Goal: Book appointment/travel/reservation

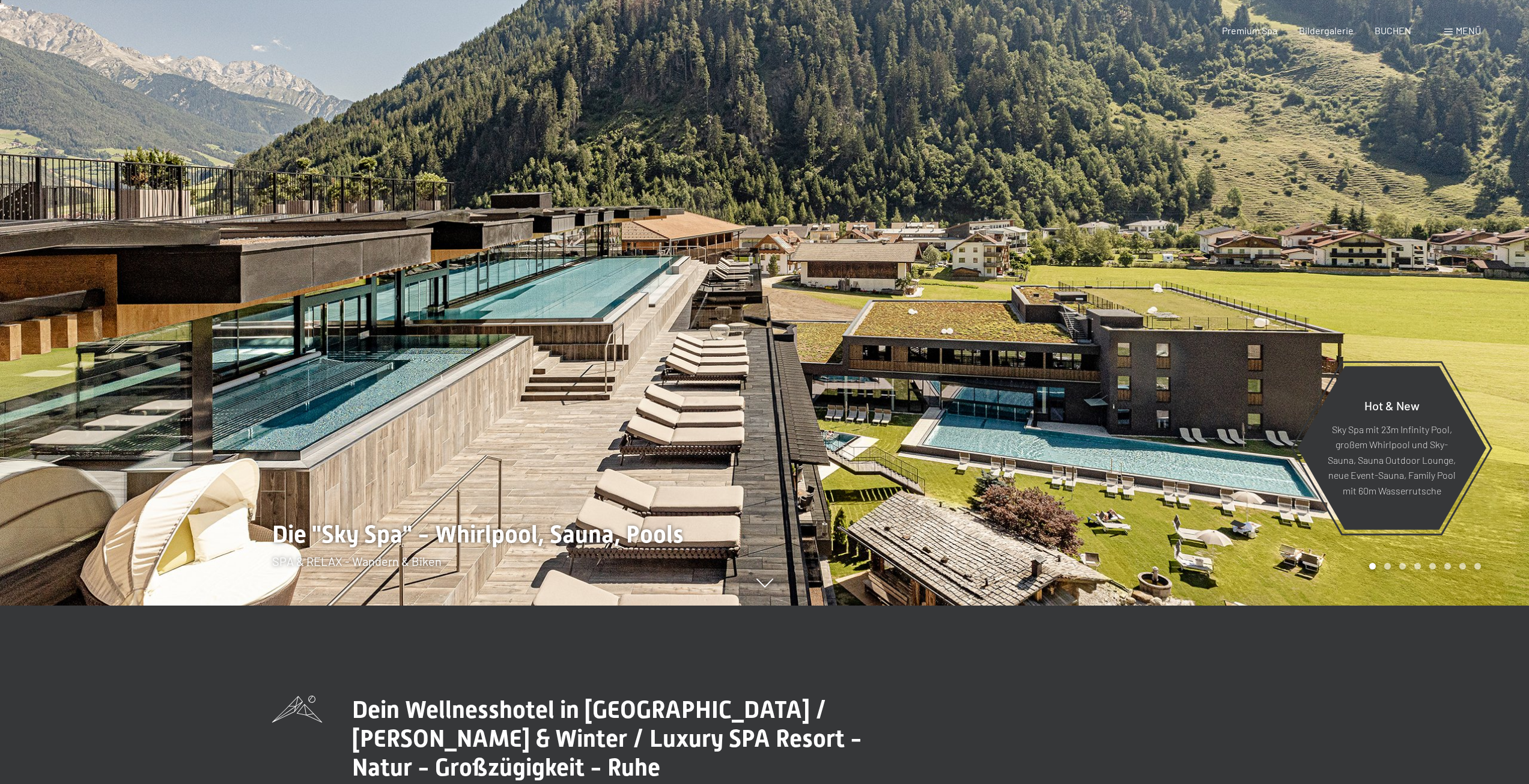
scroll to position [240, 0]
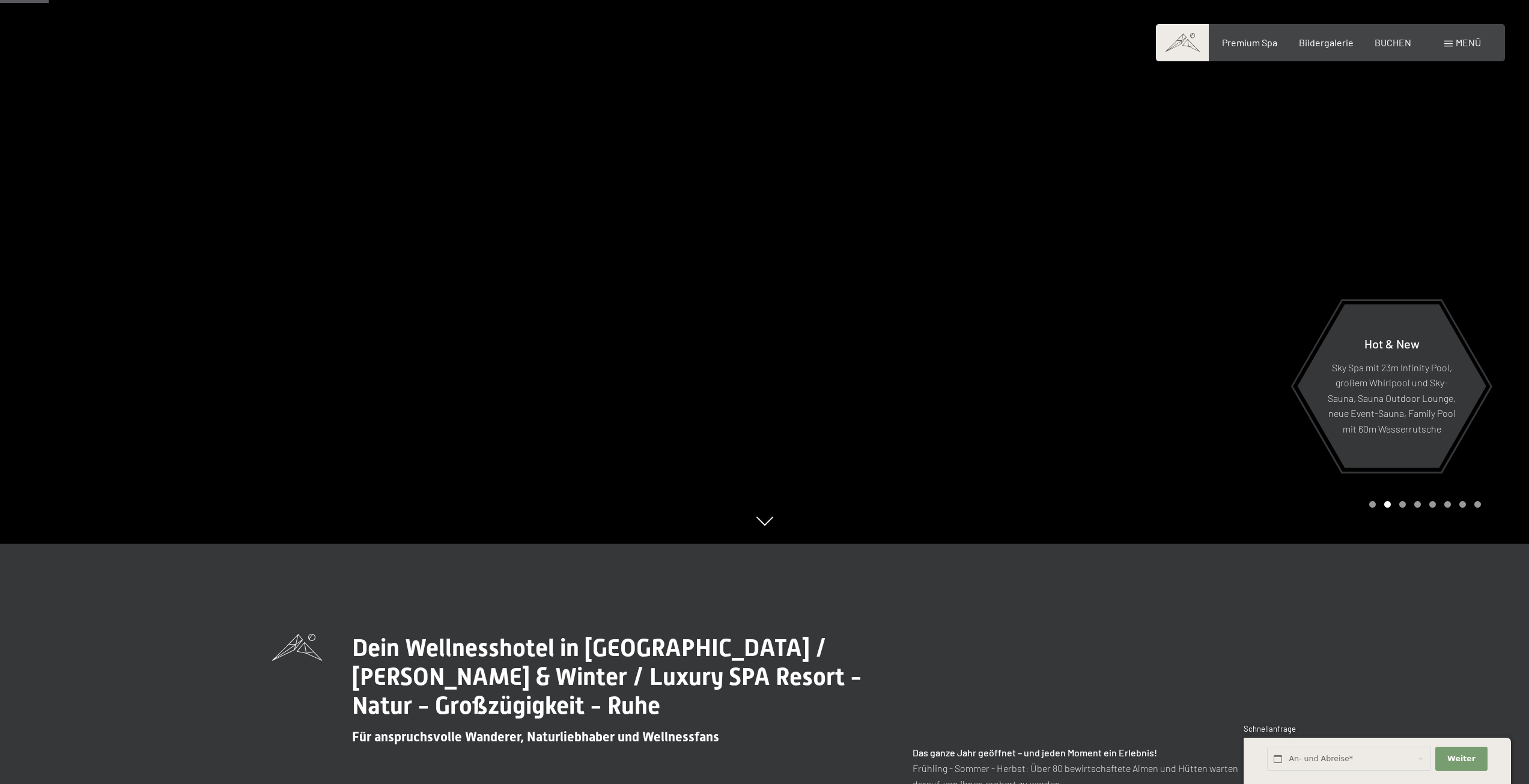
click at [439, 336] on div at bounding box center [382, 151] width 765 height 784
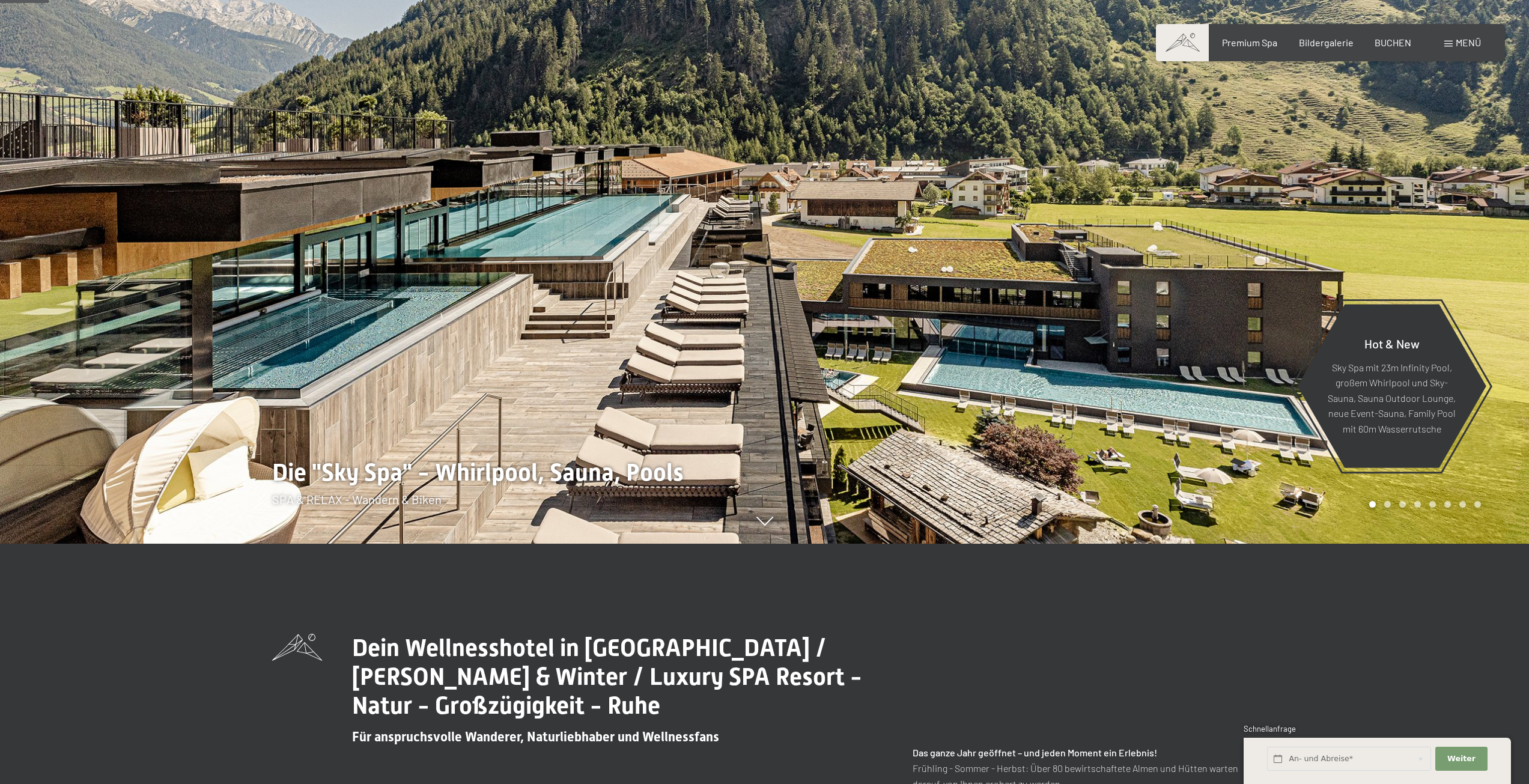
click at [1366, 263] on div at bounding box center [1147, 151] width 765 height 784
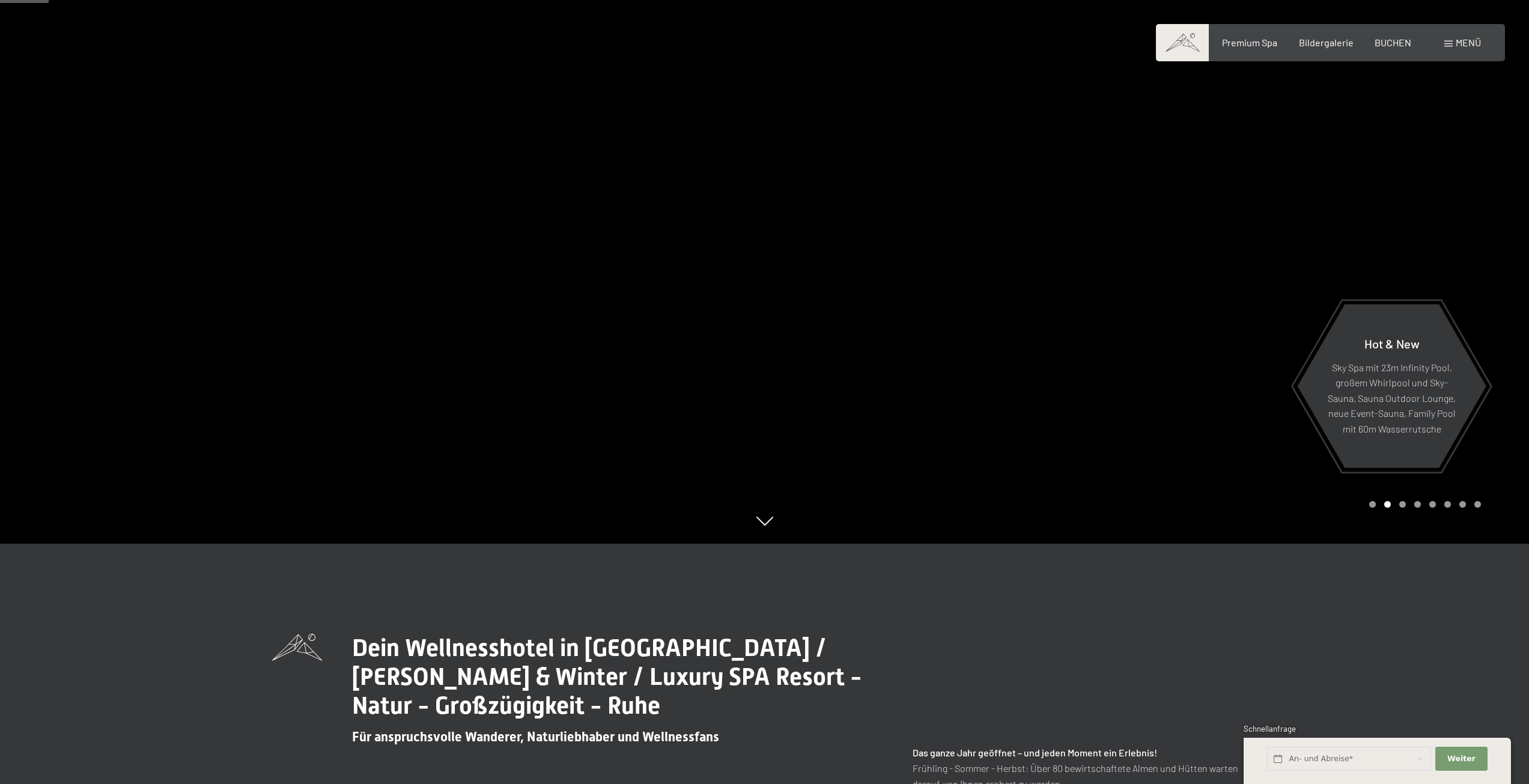
click at [1366, 263] on div at bounding box center [1147, 151] width 765 height 784
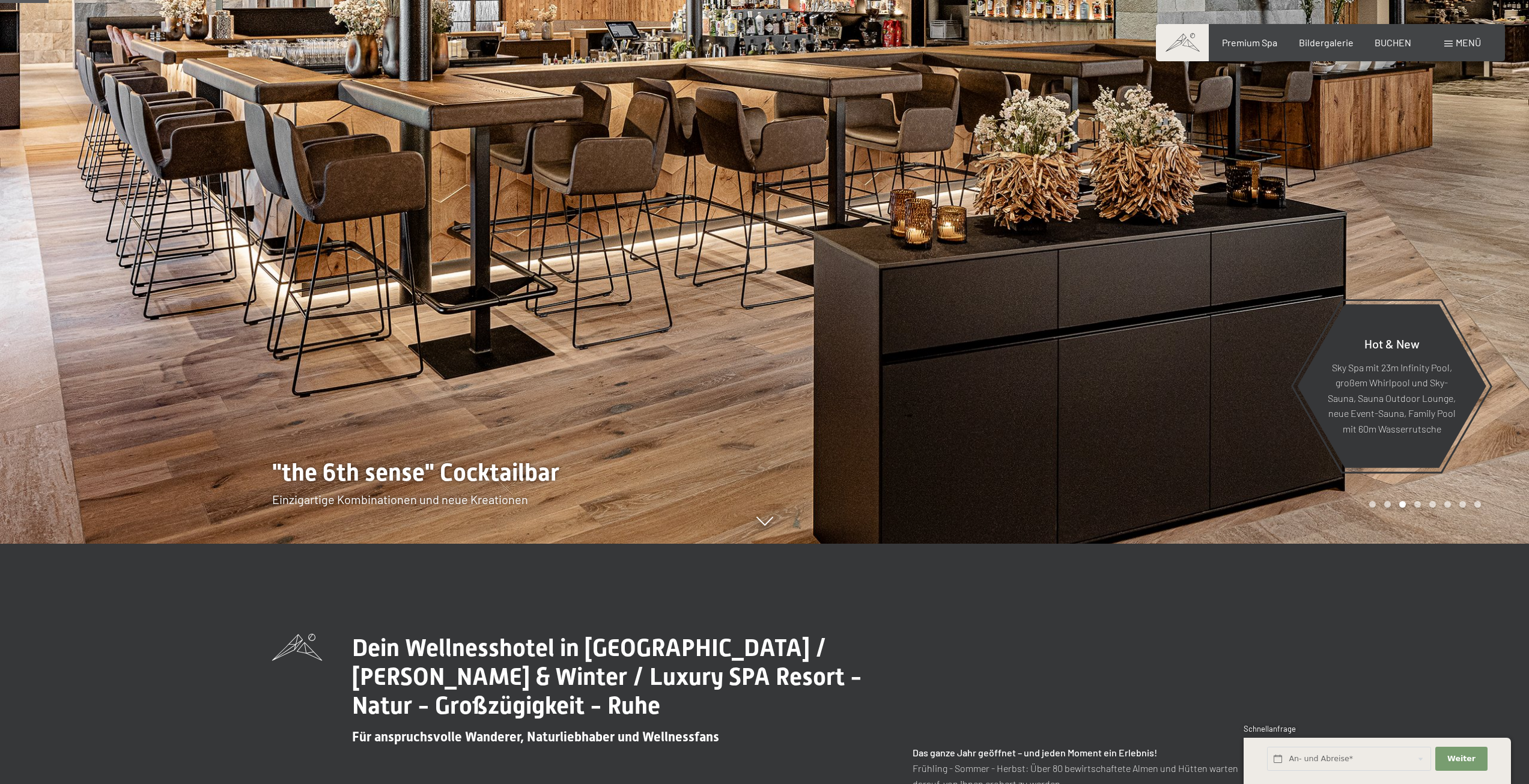
click at [1366, 263] on div at bounding box center [1147, 151] width 765 height 784
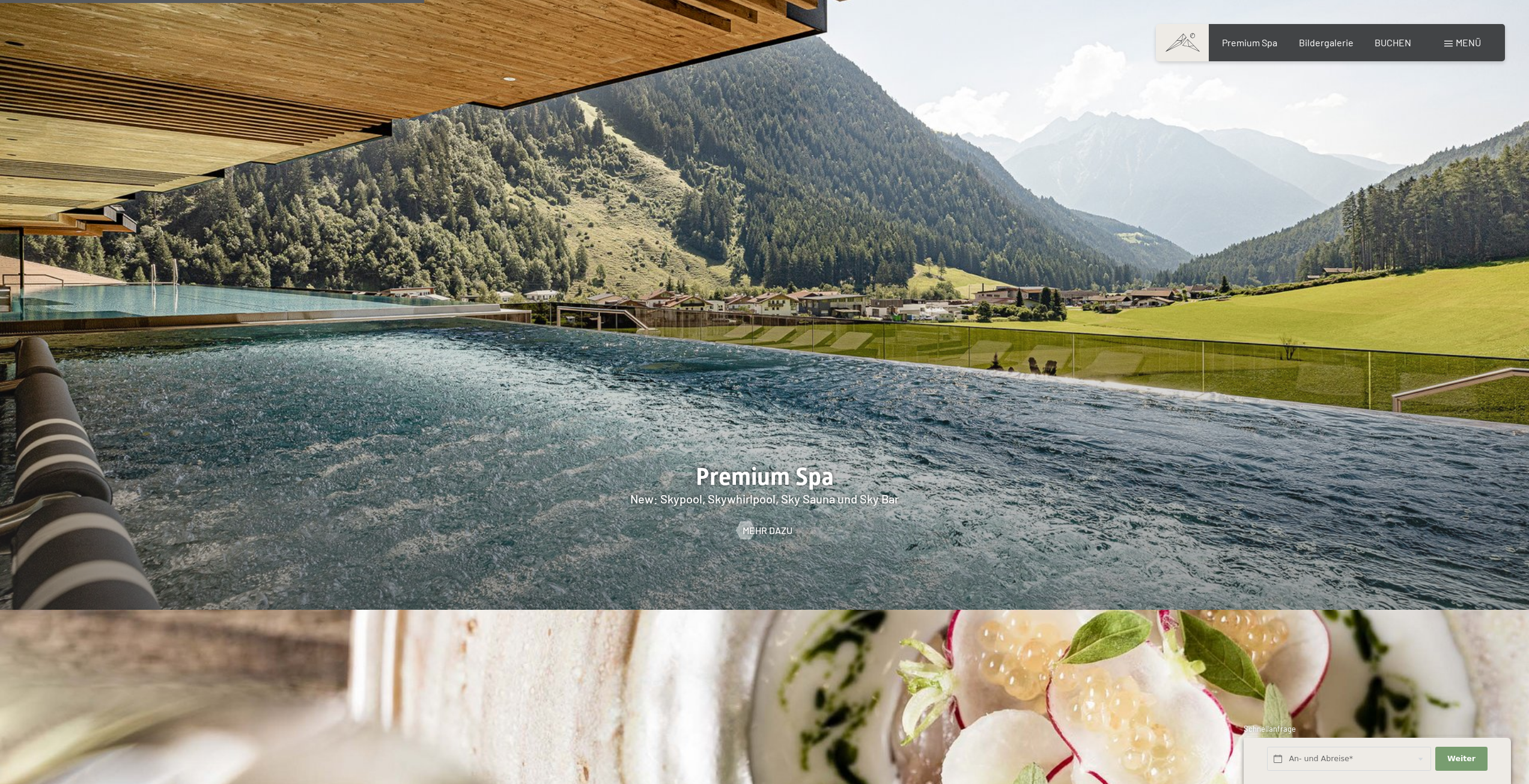
scroll to position [2102, 0]
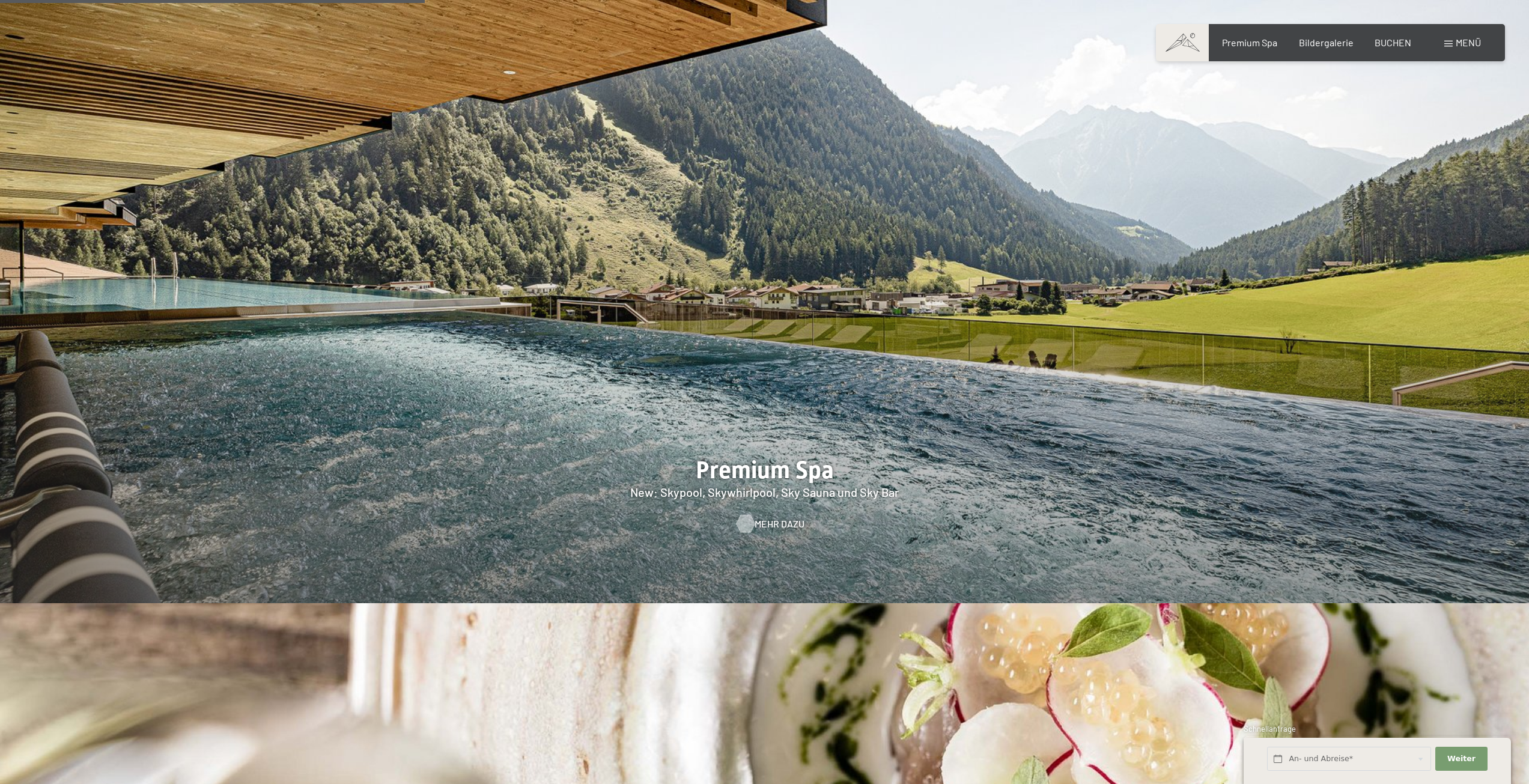
click at [761, 517] on span "Mehr dazu" at bounding box center [779, 523] width 50 height 13
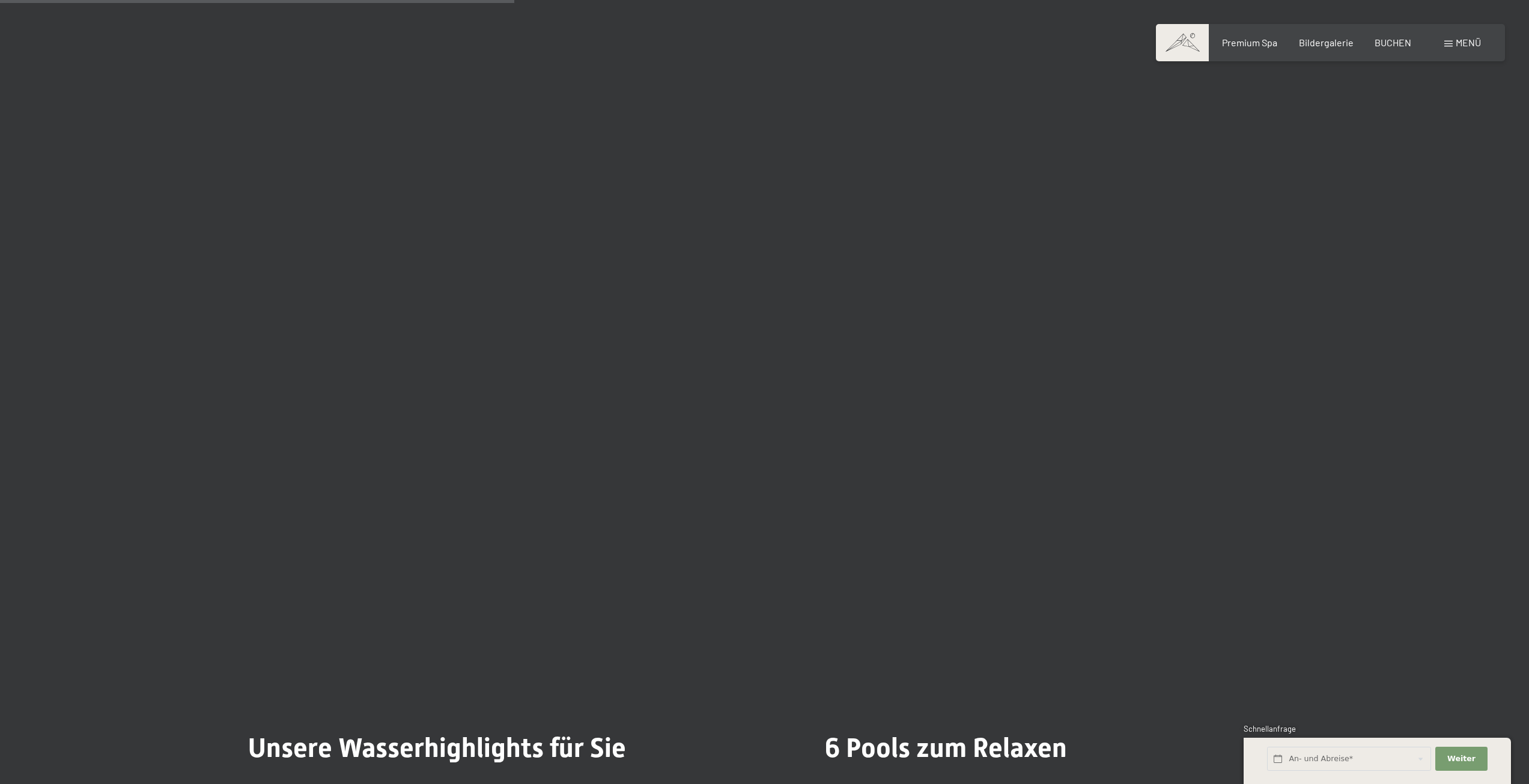
scroll to position [3363, 0]
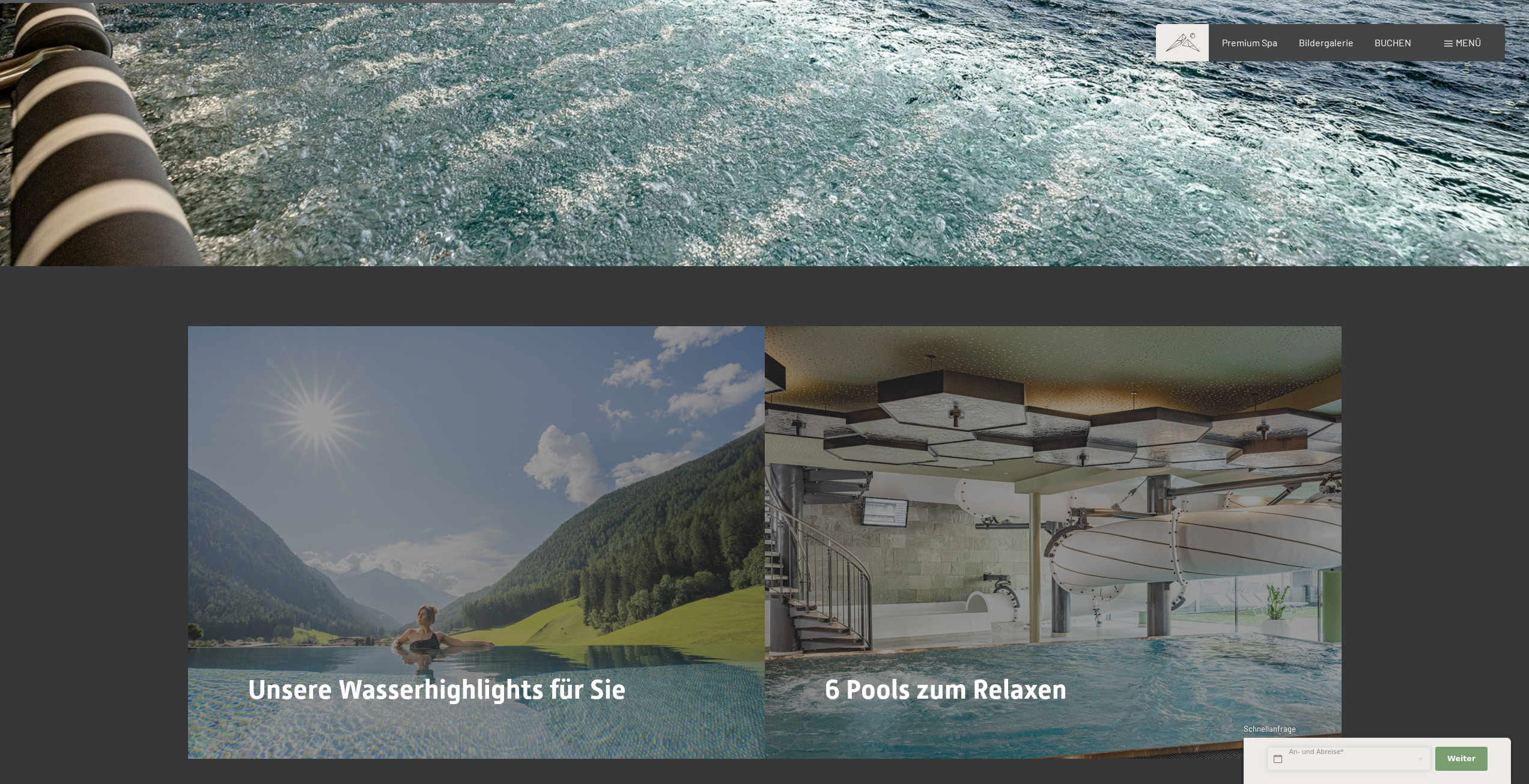
click at [1347, 762] on input "text" at bounding box center [1349, 759] width 164 height 25
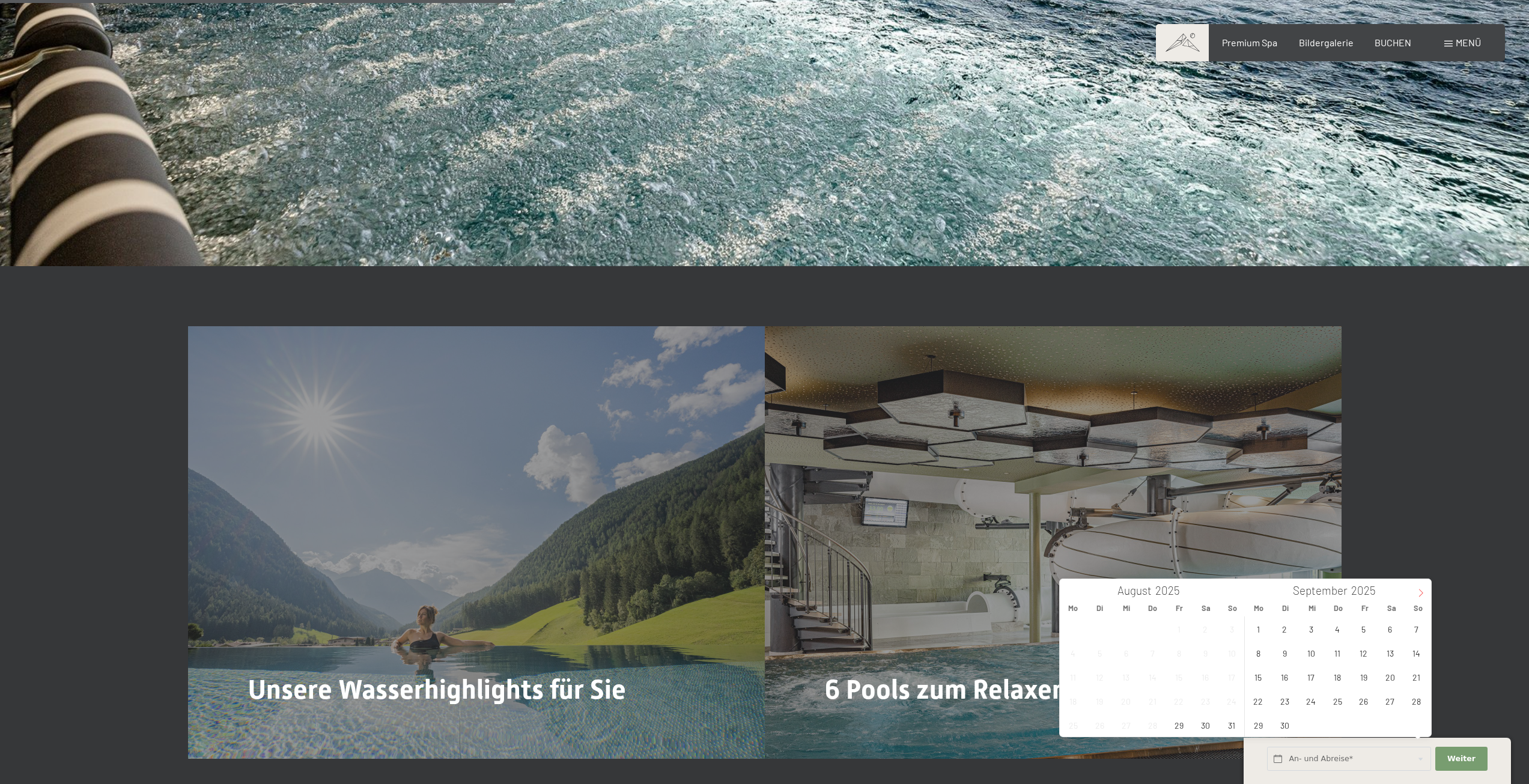
click at [1421, 592] on icon at bounding box center [1420, 593] width 4 height 8
click at [1395, 700] on span "25" at bounding box center [1389, 701] width 23 height 23
click at [1310, 722] on span "29" at bounding box center [1311, 725] width 23 height 23
type input "[DATE] - Mi. [DATE]"
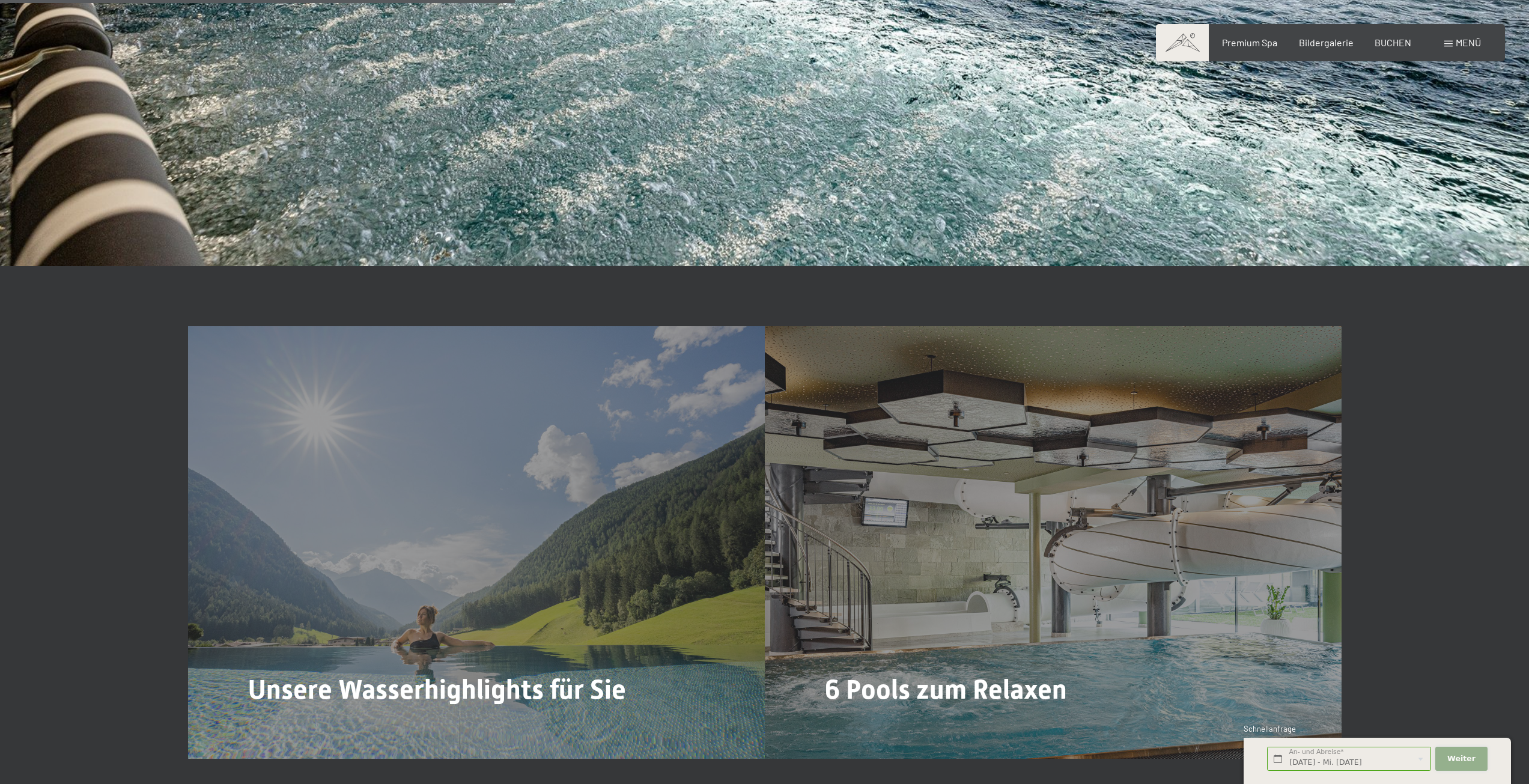
click at [1459, 755] on span "Weiter" at bounding box center [1461, 759] width 29 height 11
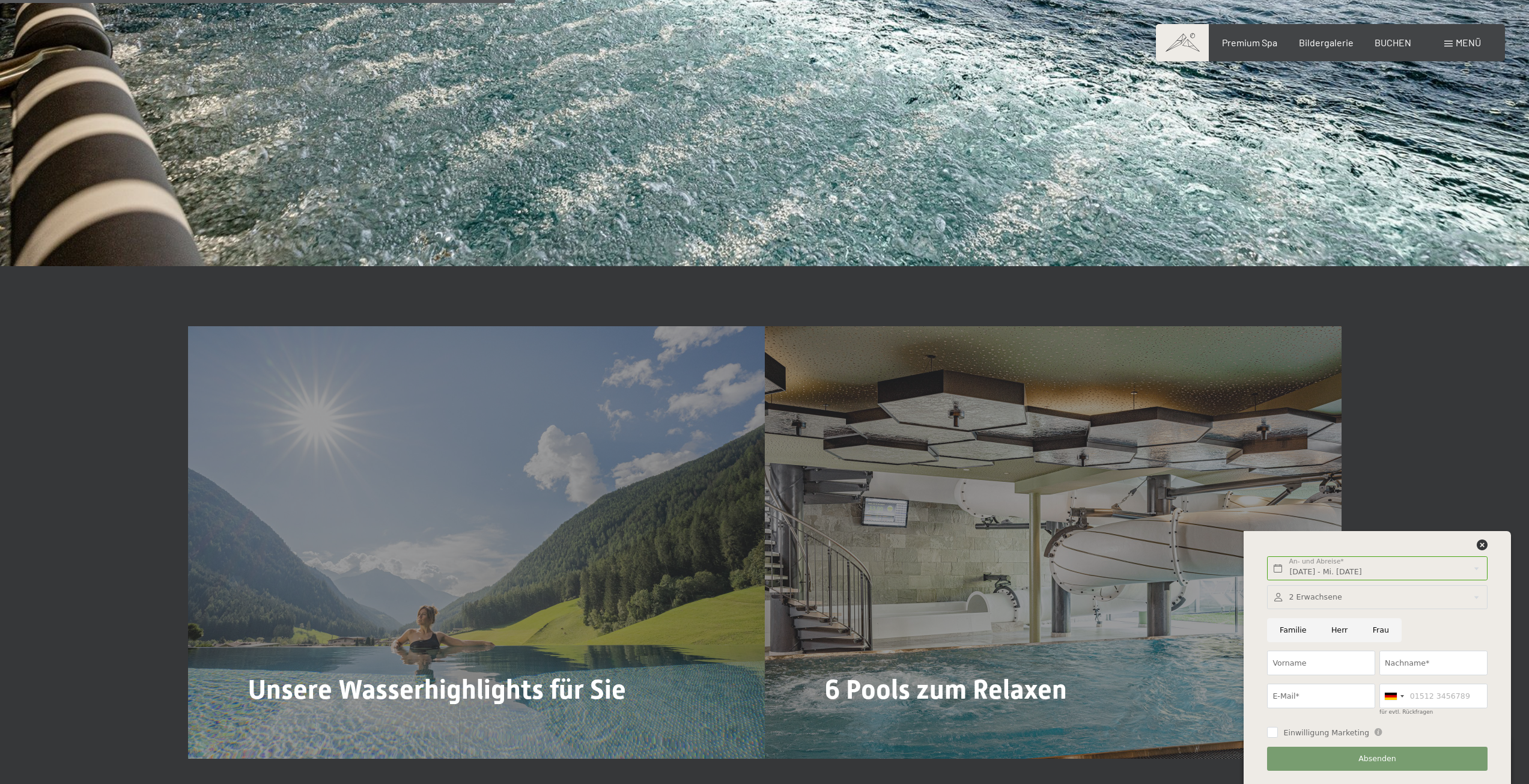
click at [1306, 600] on div at bounding box center [1377, 597] width 220 height 25
click at [1470, 626] on icon at bounding box center [1471, 626] width 8 height 8
type input "4"
click at [1414, 670] on button "Übernehmen" at bounding box center [1377, 672] width 202 height 25
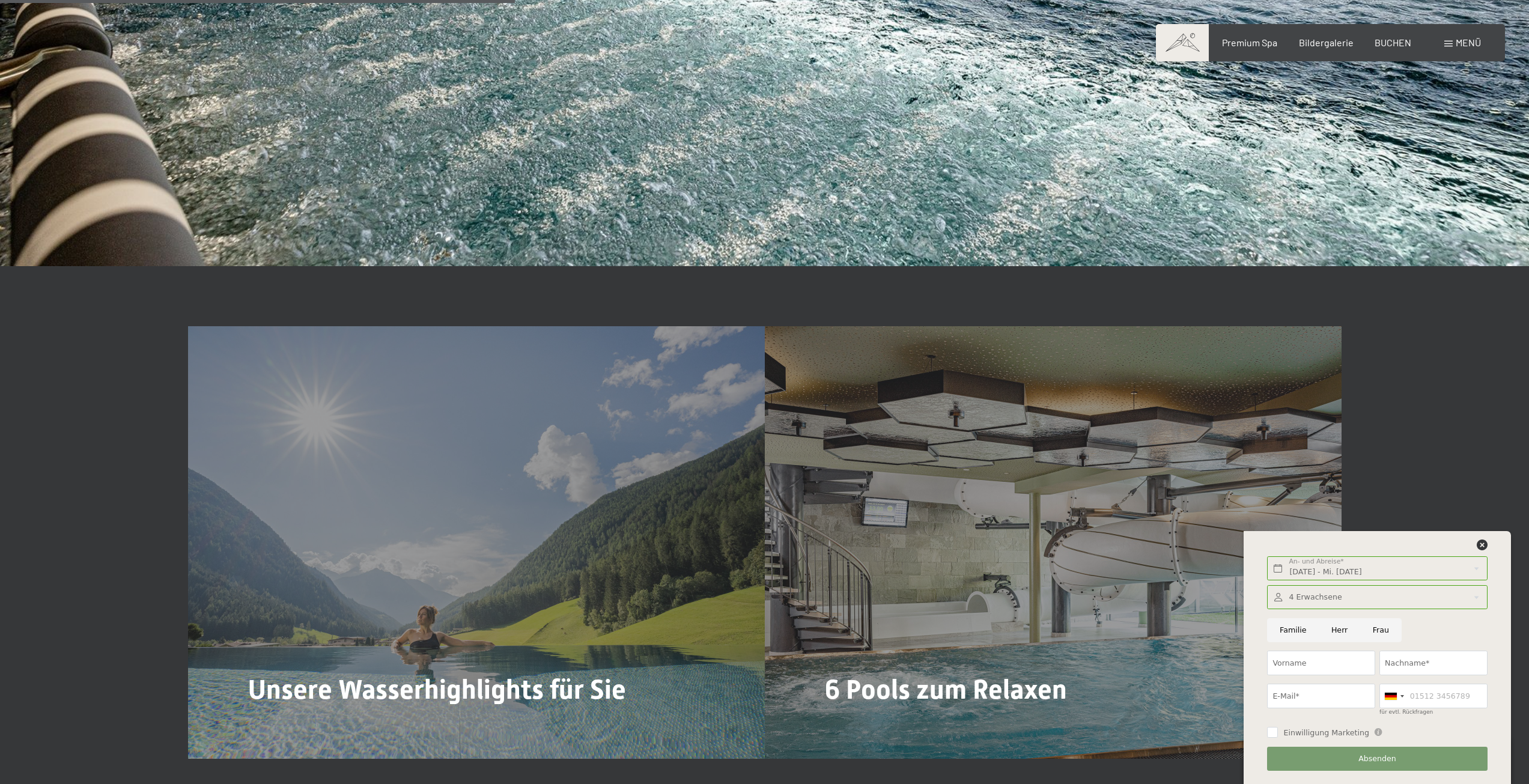
click at [1334, 636] on input "Herr" at bounding box center [1339, 630] width 42 height 25
radio input "true"
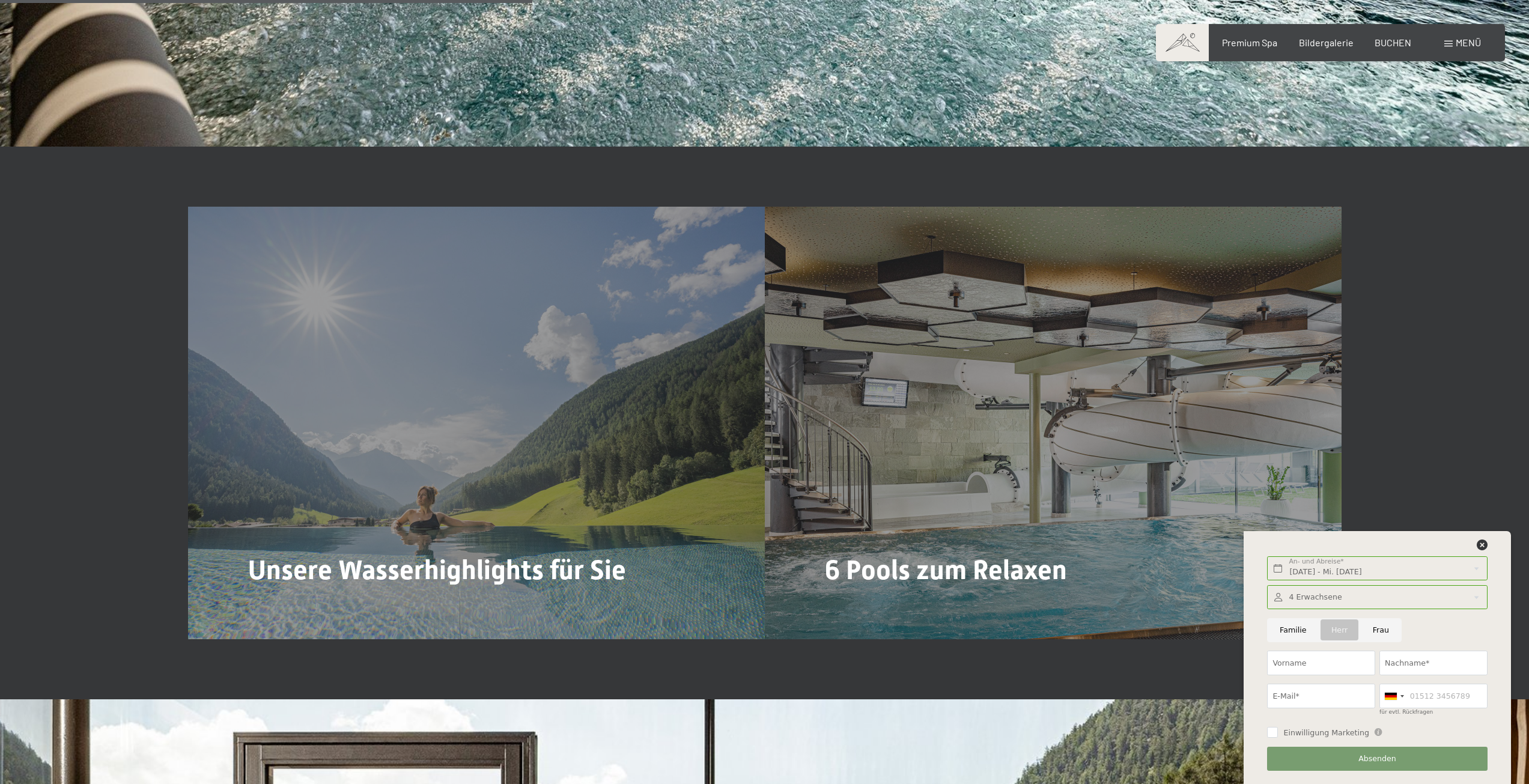
scroll to position [3483, 0]
click at [1482, 547] on icon at bounding box center [1482, 545] width 11 height 11
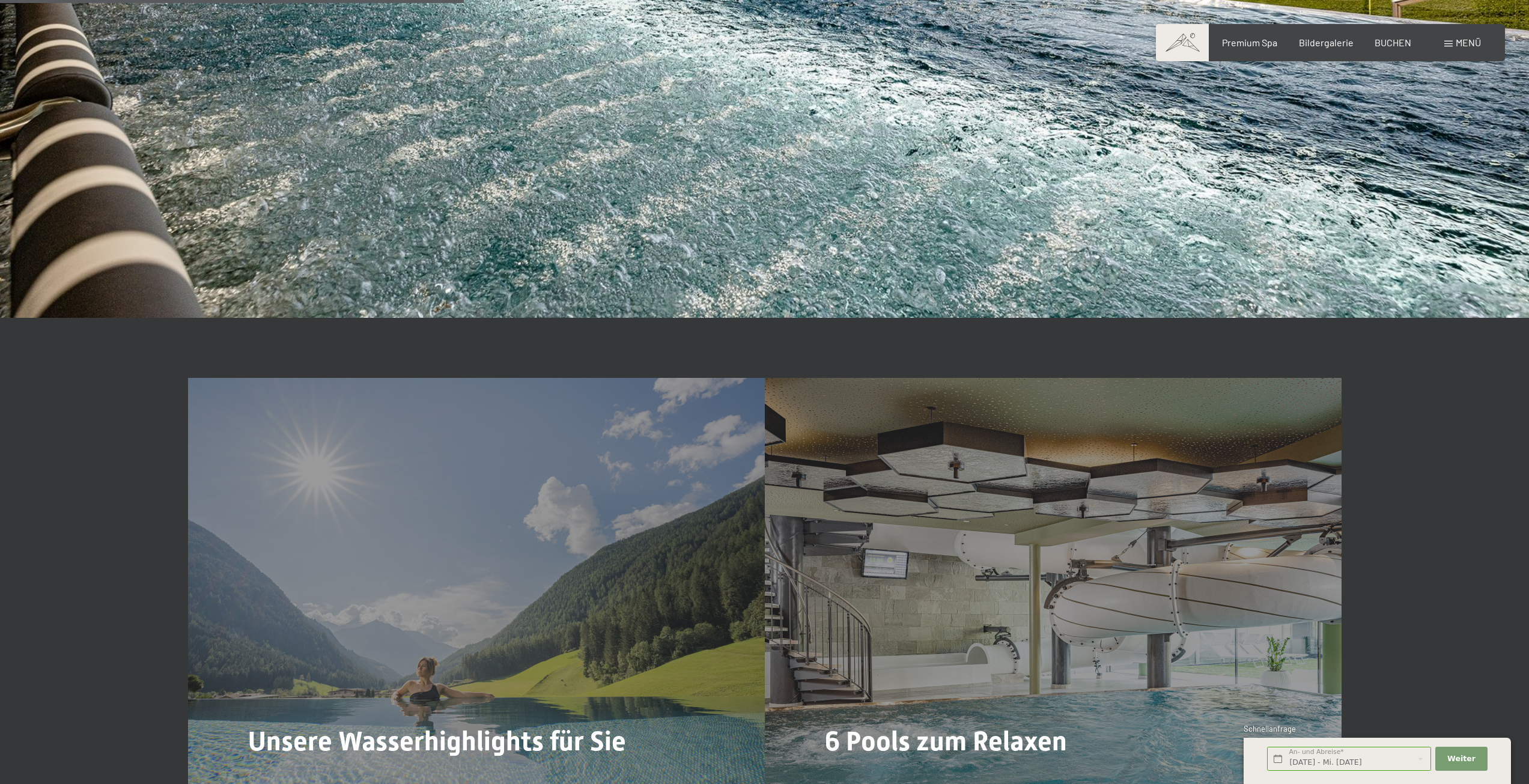
scroll to position [2942, 0]
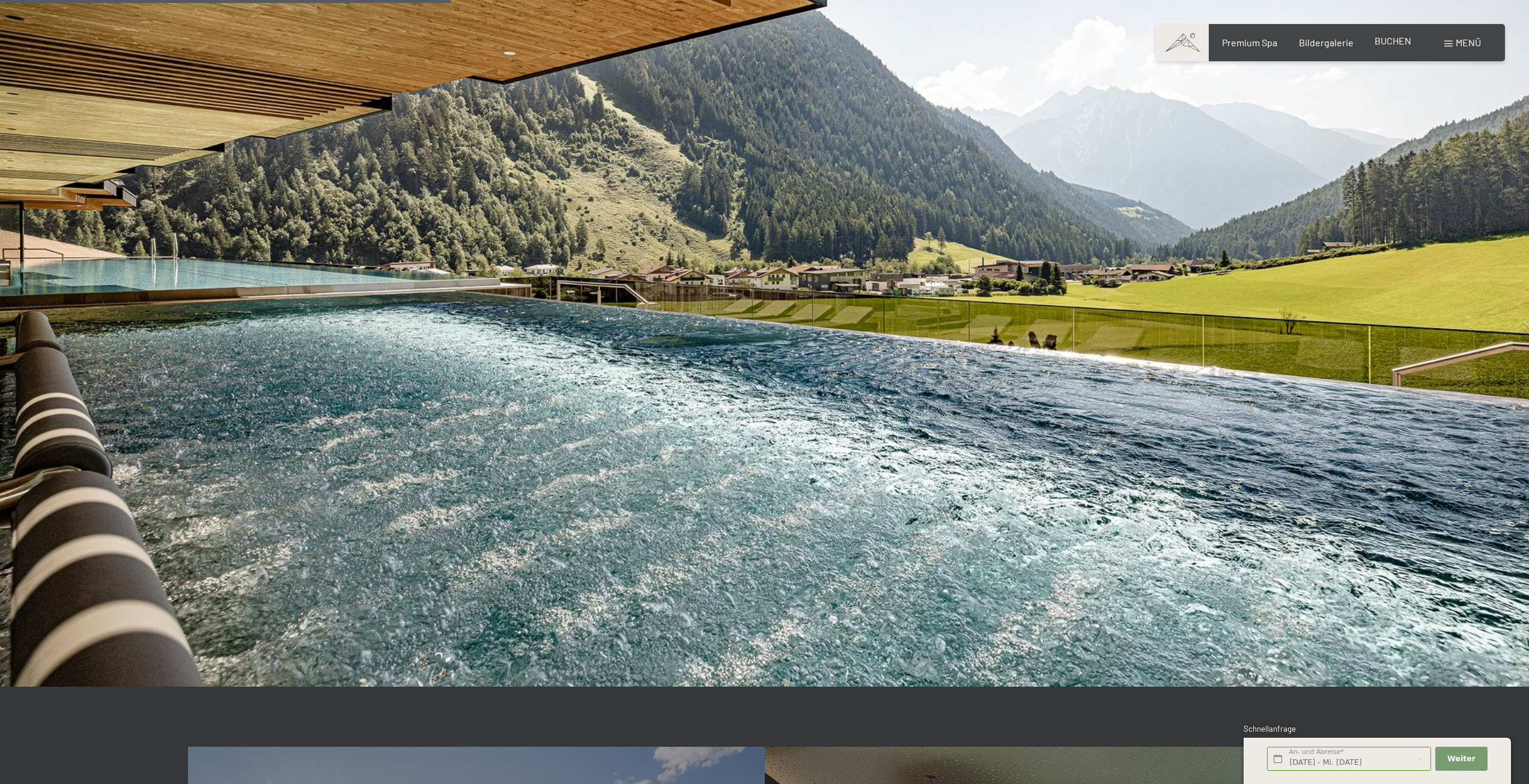
click at [1395, 38] on span "BUCHEN" at bounding box center [1392, 40] width 36 height 12
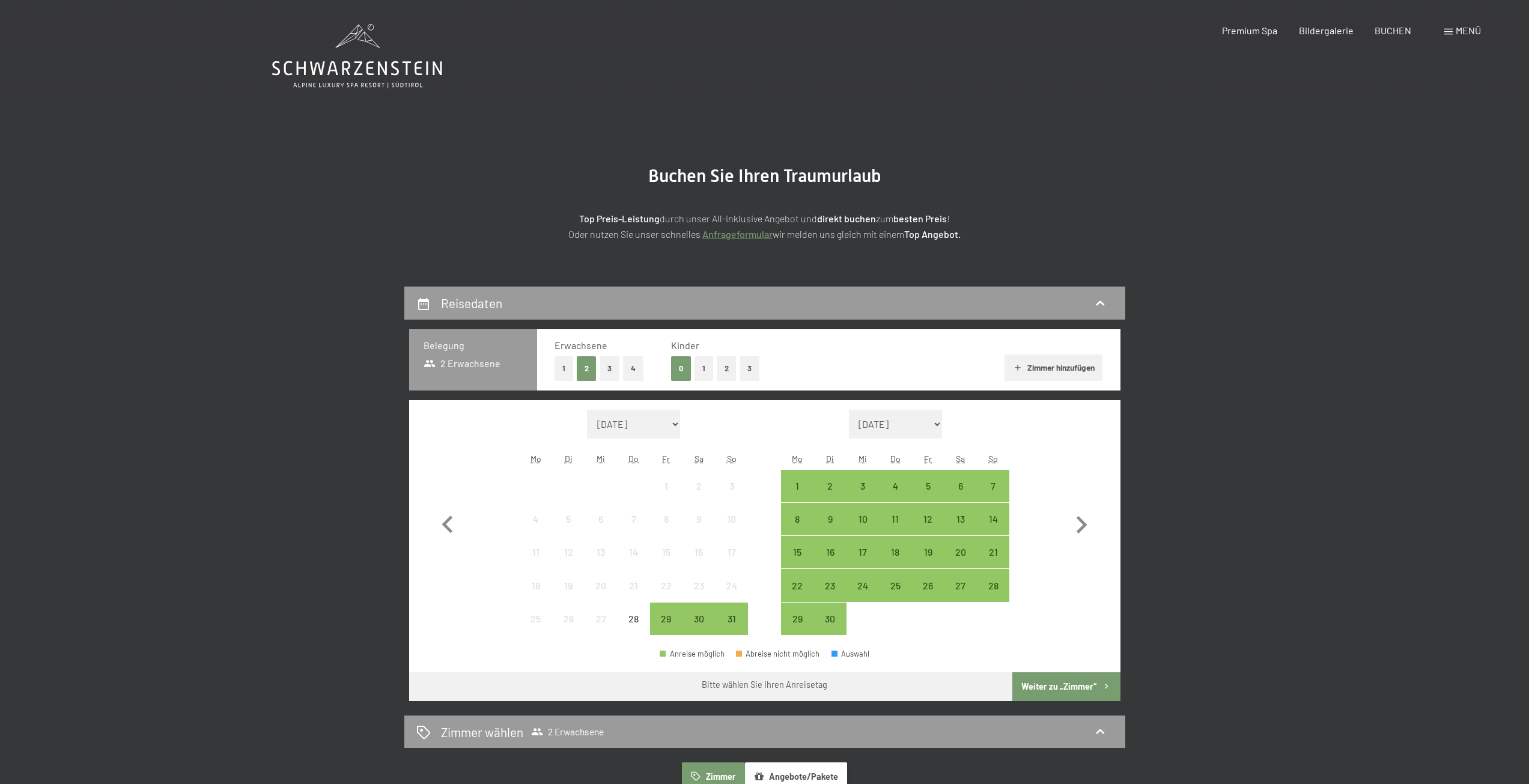
click at [631, 367] on button "4" at bounding box center [633, 368] width 20 height 25
click at [928, 427] on select "September 2025 Oktober 2025 November 2025 Dezember 2025 Januar 2026 Februar 202…" at bounding box center [895, 423] width 93 height 29
select select "2025-09-01"
select select "2025-10-01"
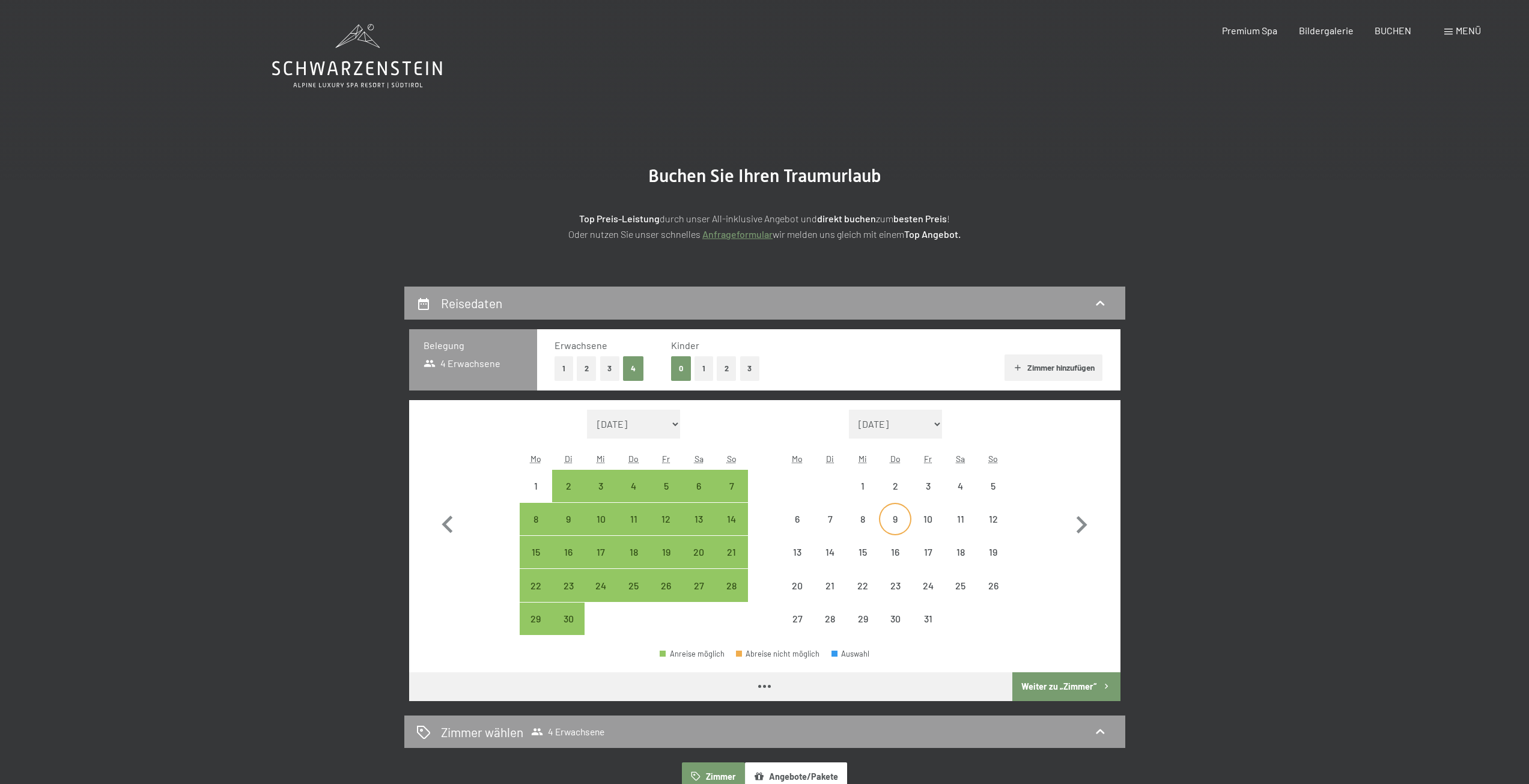
select select "2025-09-01"
select select "2025-10-01"
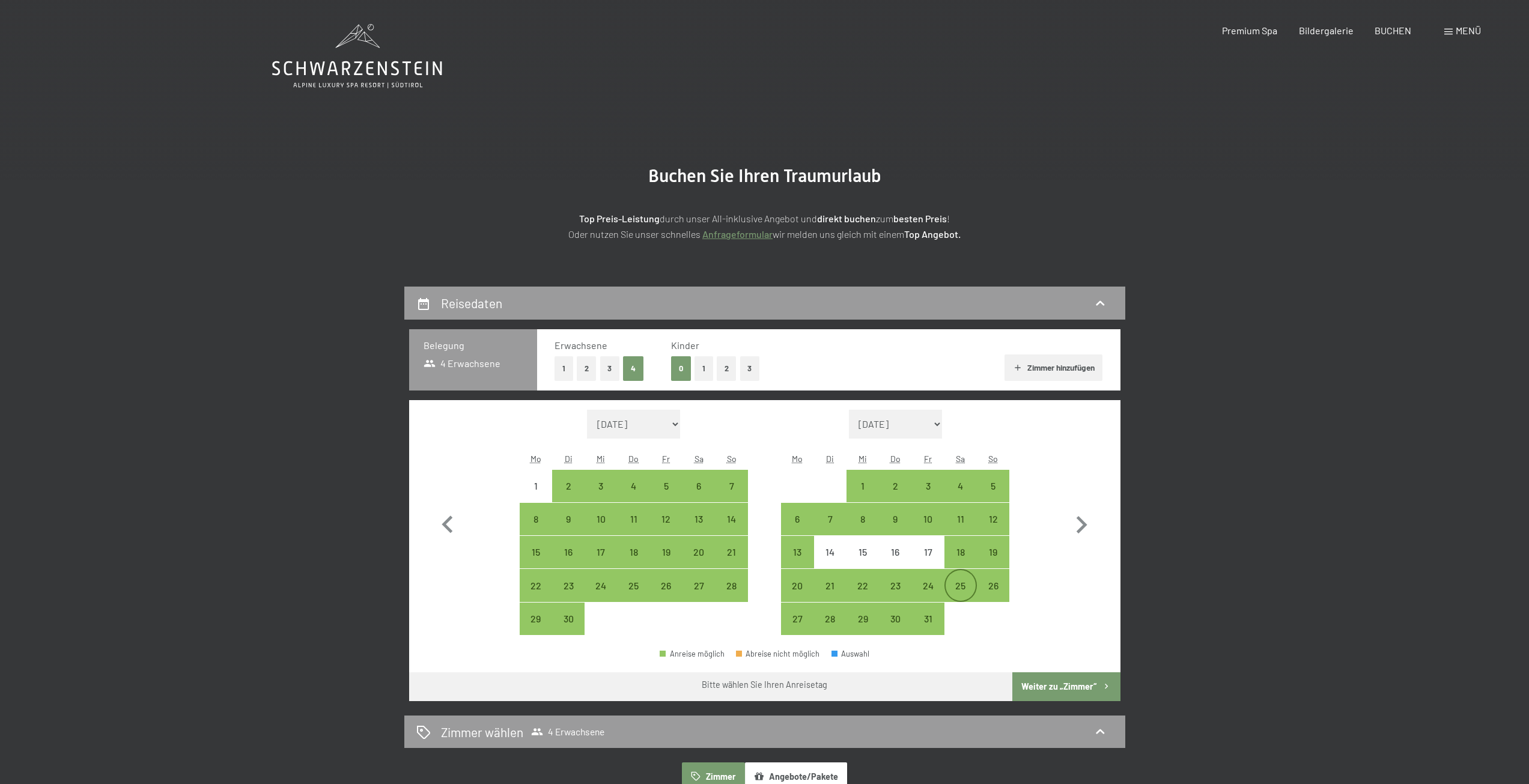
click at [953, 581] on div "25" at bounding box center [960, 596] width 30 height 30
select select "2025-09-01"
select select "2025-10-01"
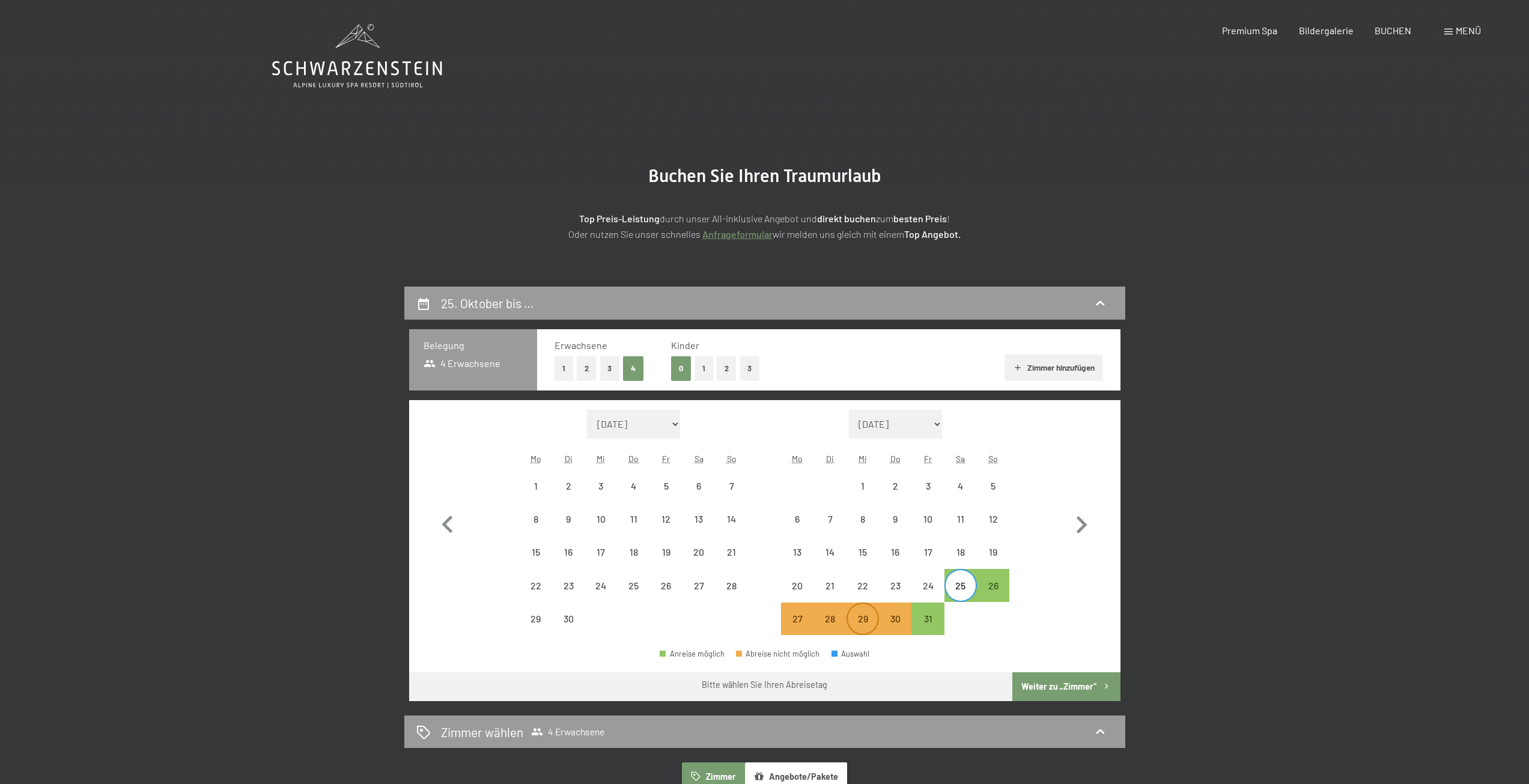
click at [865, 616] on div "29" at bounding box center [862, 629] width 30 height 30
select select "2025-09-01"
select select "2025-10-01"
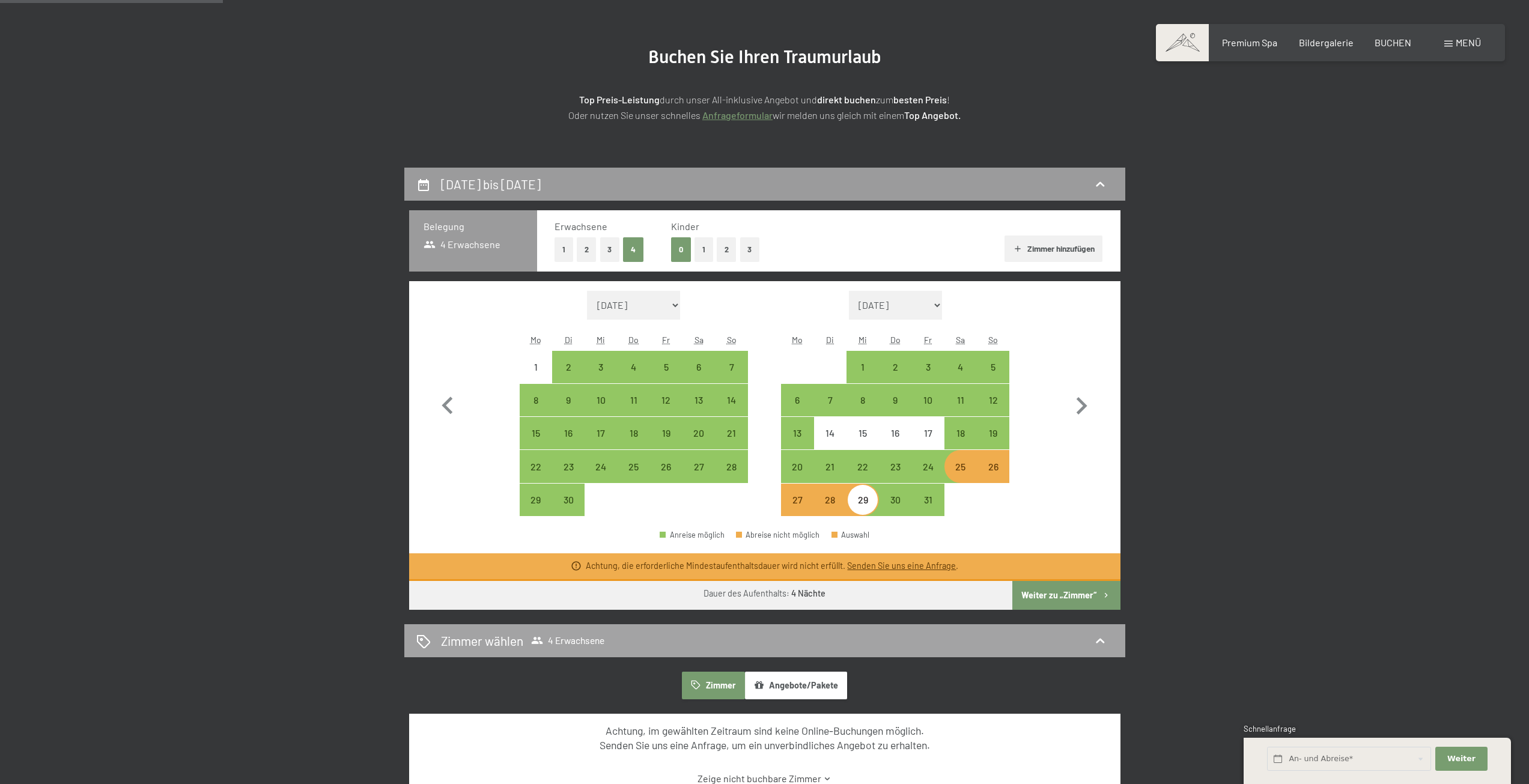
scroll to position [180, 0]
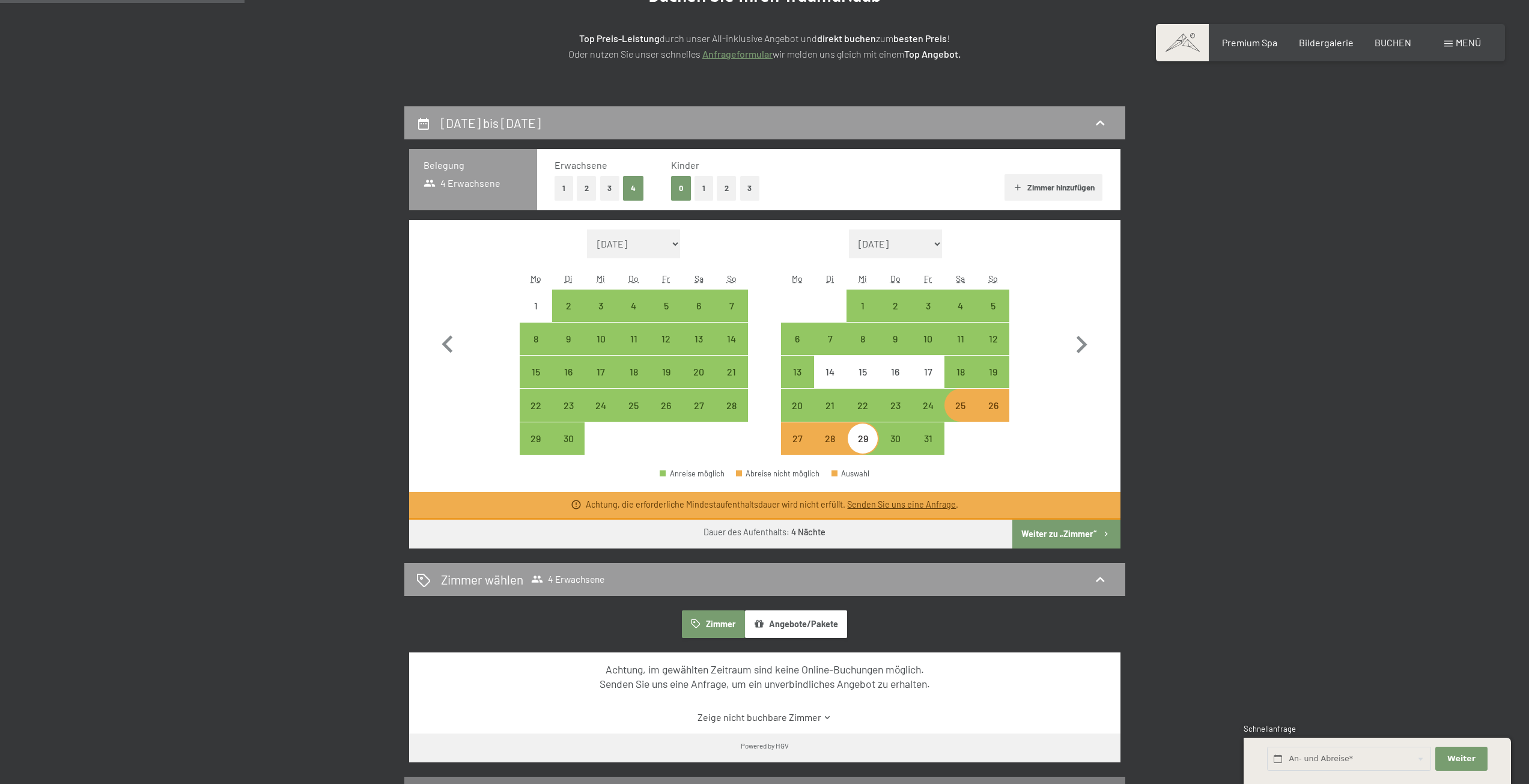
click at [1035, 533] on button "Weiter zu „Zimmer“" at bounding box center [1065, 533] width 107 height 29
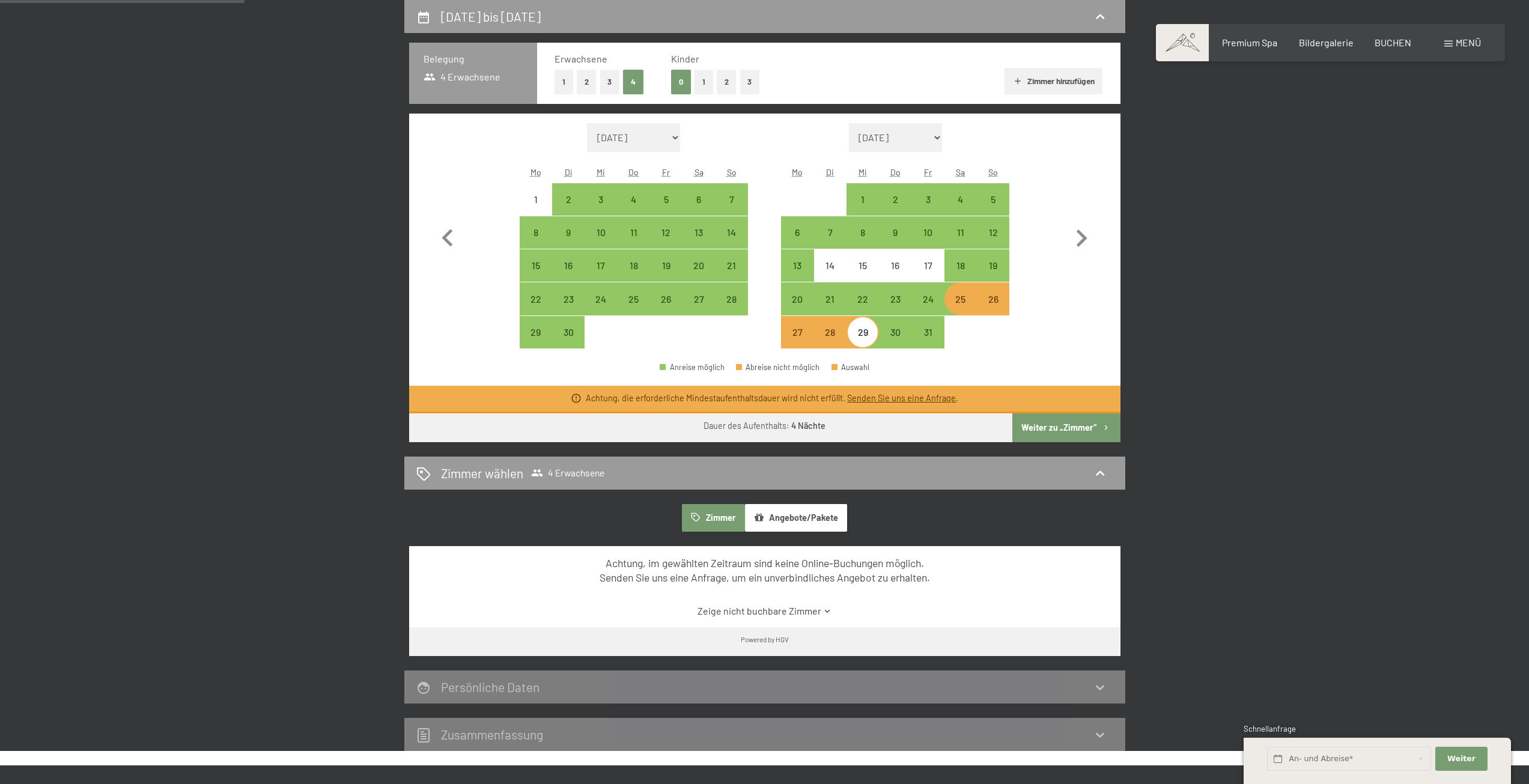
select select "2025-09-01"
select select "2025-10-01"
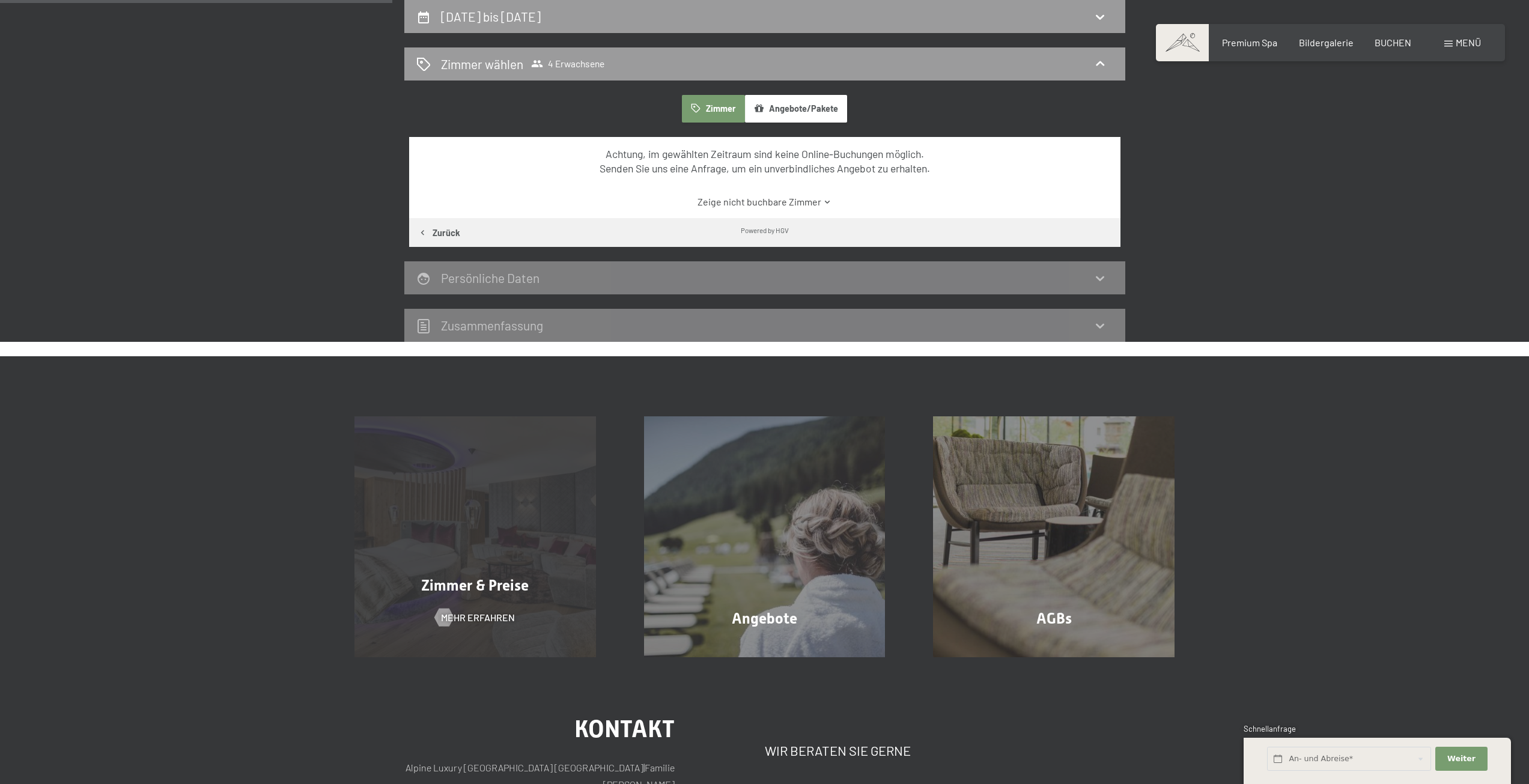
click at [527, 567] on div "Zimmer & Preise Mehr erfahren" at bounding box center [475, 537] width 290 height 242
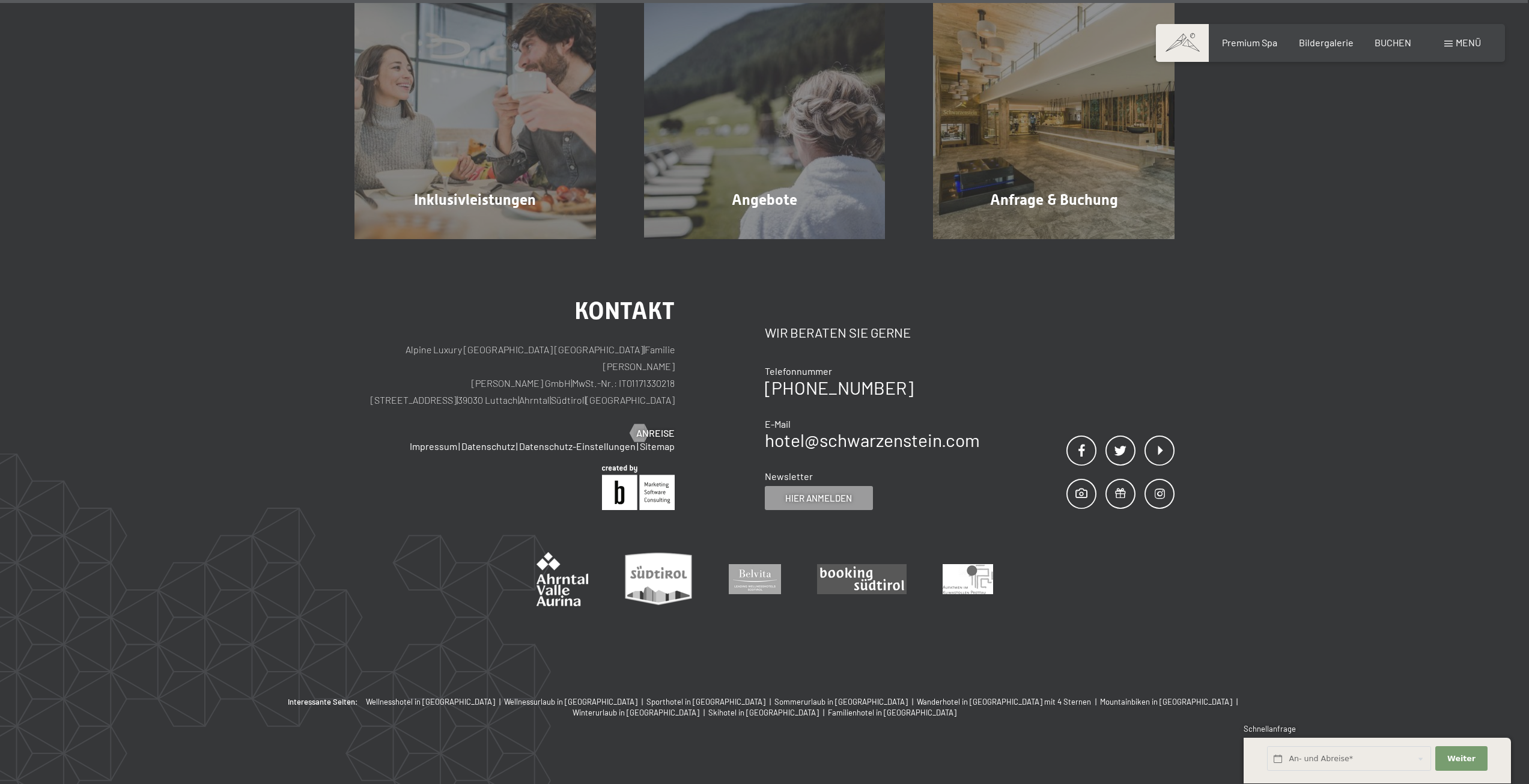
scroll to position [3889, 0]
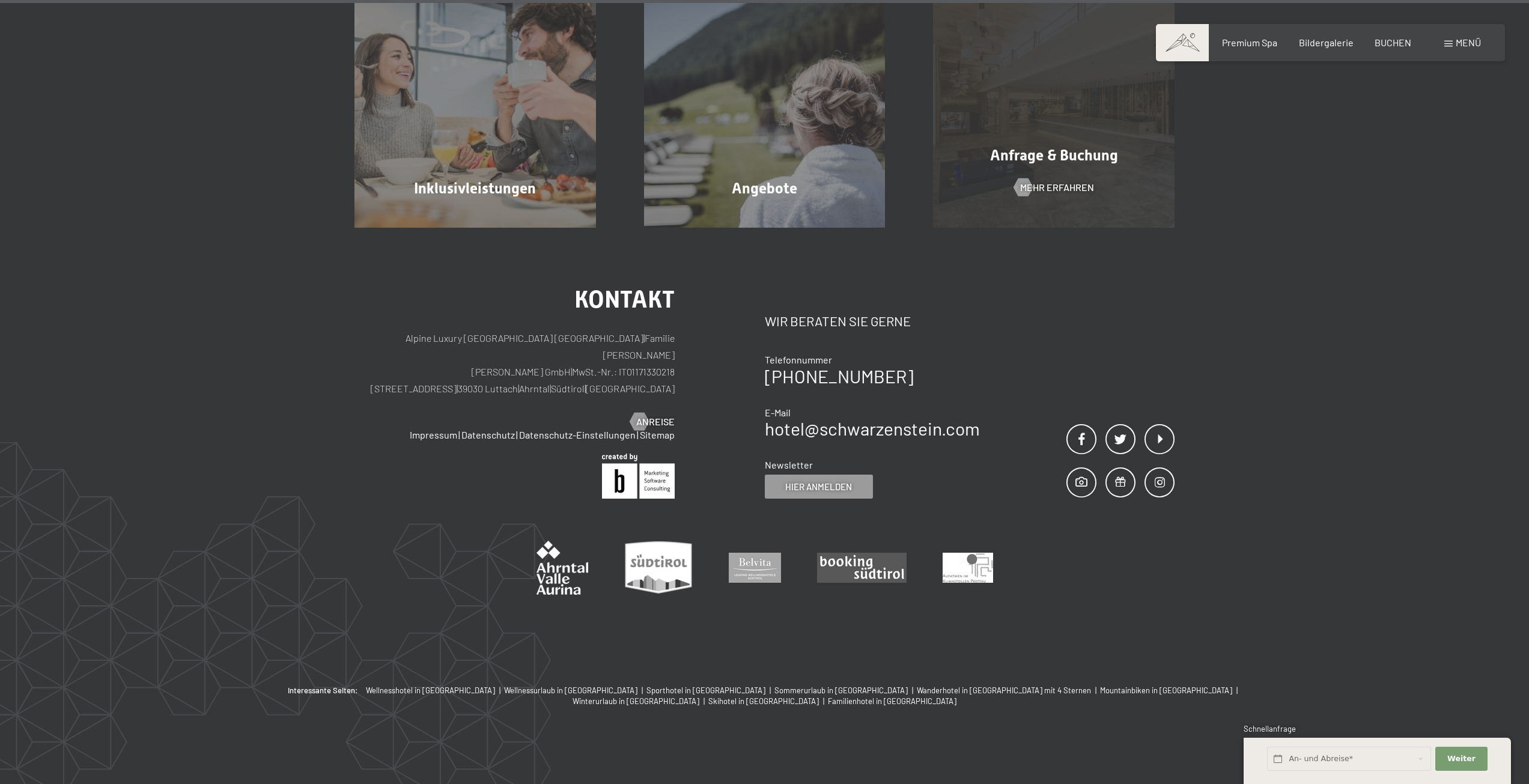
click at [1061, 150] on span "Anfrage & Buchung" at bounding box center [1054, 155] width 128 height 18
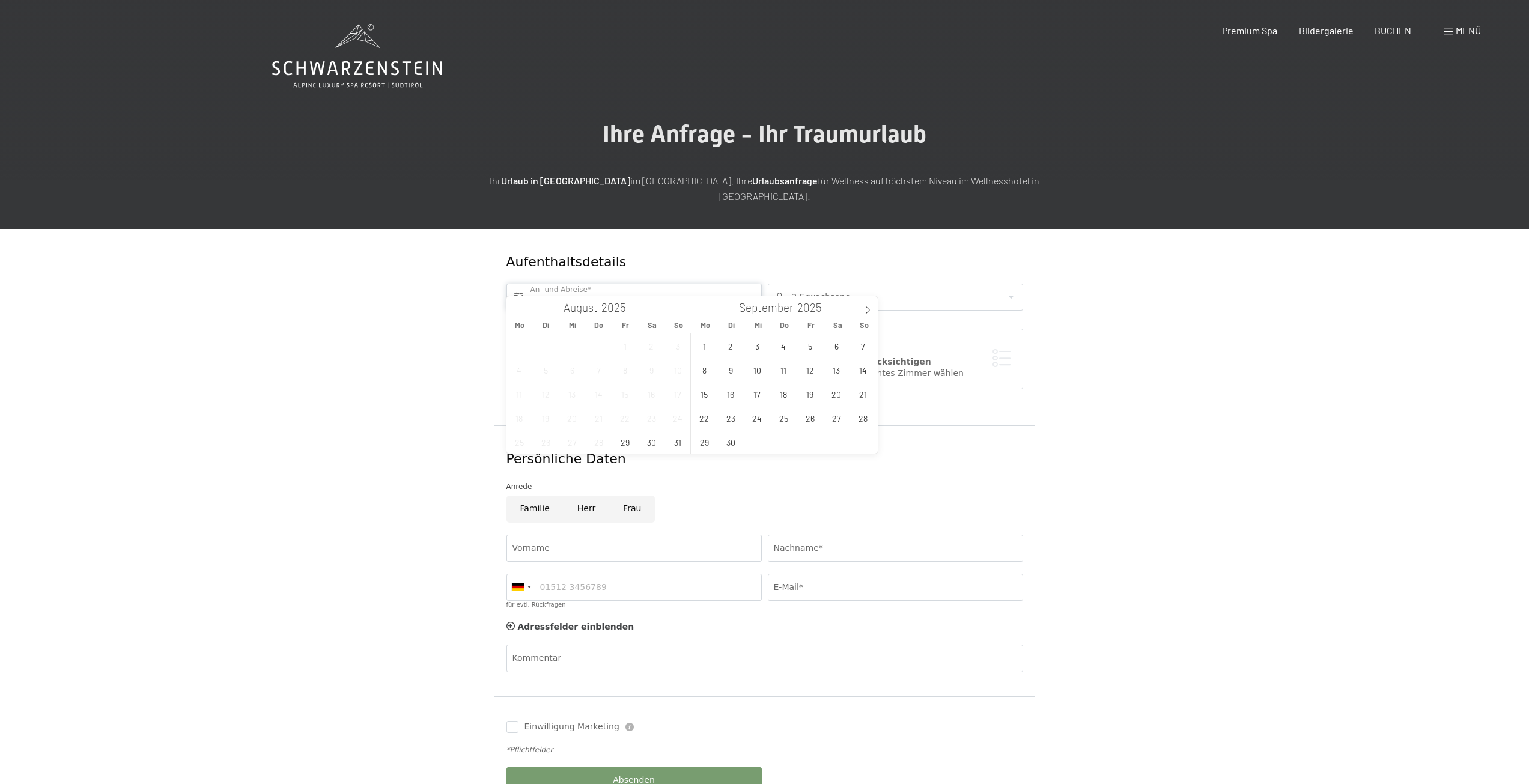
click at [678, 283] on input "text" at bounding box center [634, 297] width 255 height 27
click at [861, 307] on span at bounding box center [867, 306] width 20 height 20
click at [830, 417] on span "25" at bounding box center [836, 418] width 23 height 23
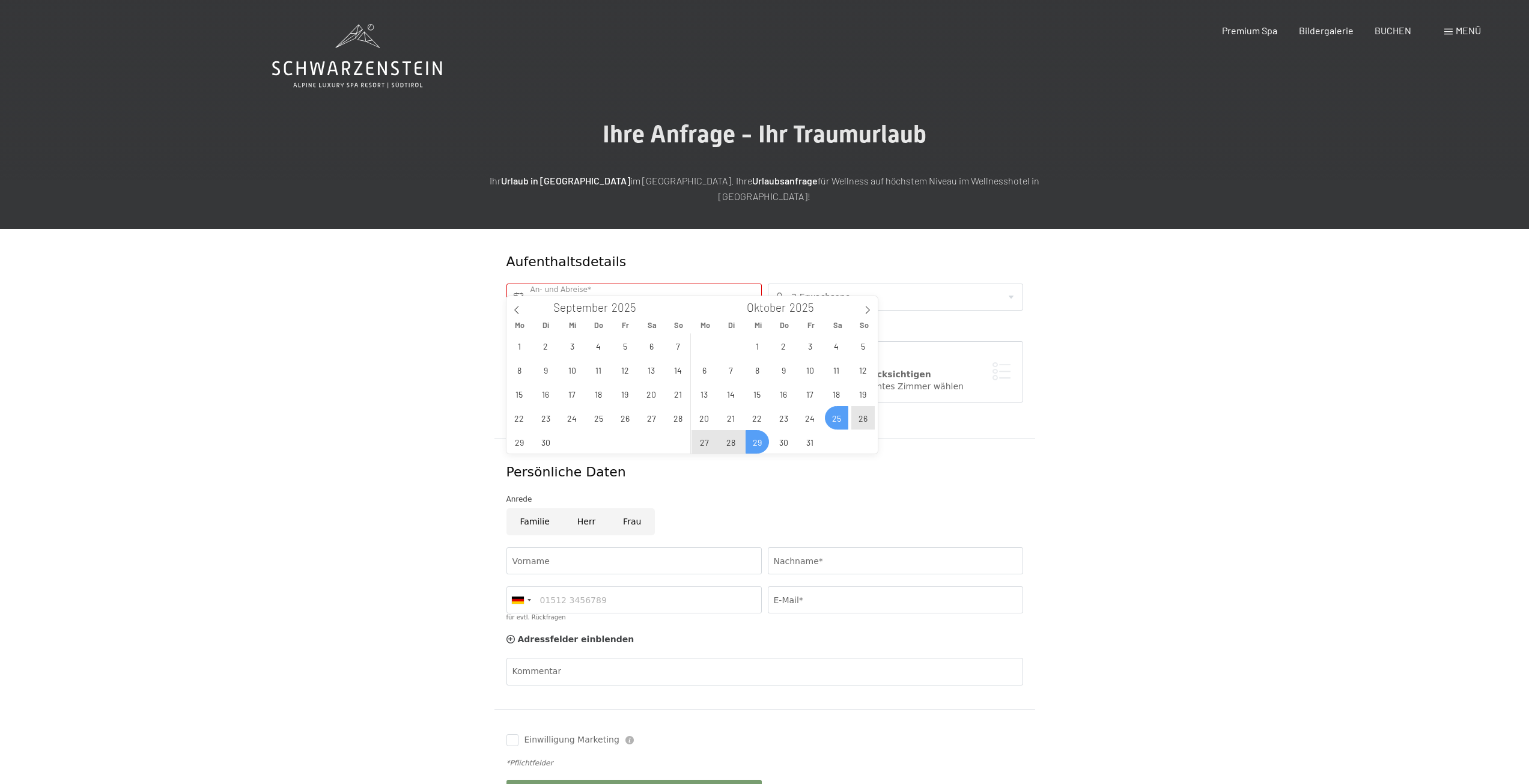
click at [751, 443] on span "29" at bounding box center [757, 442] width 23 height 23
type input "[DATE] - Mi. [DATE]"
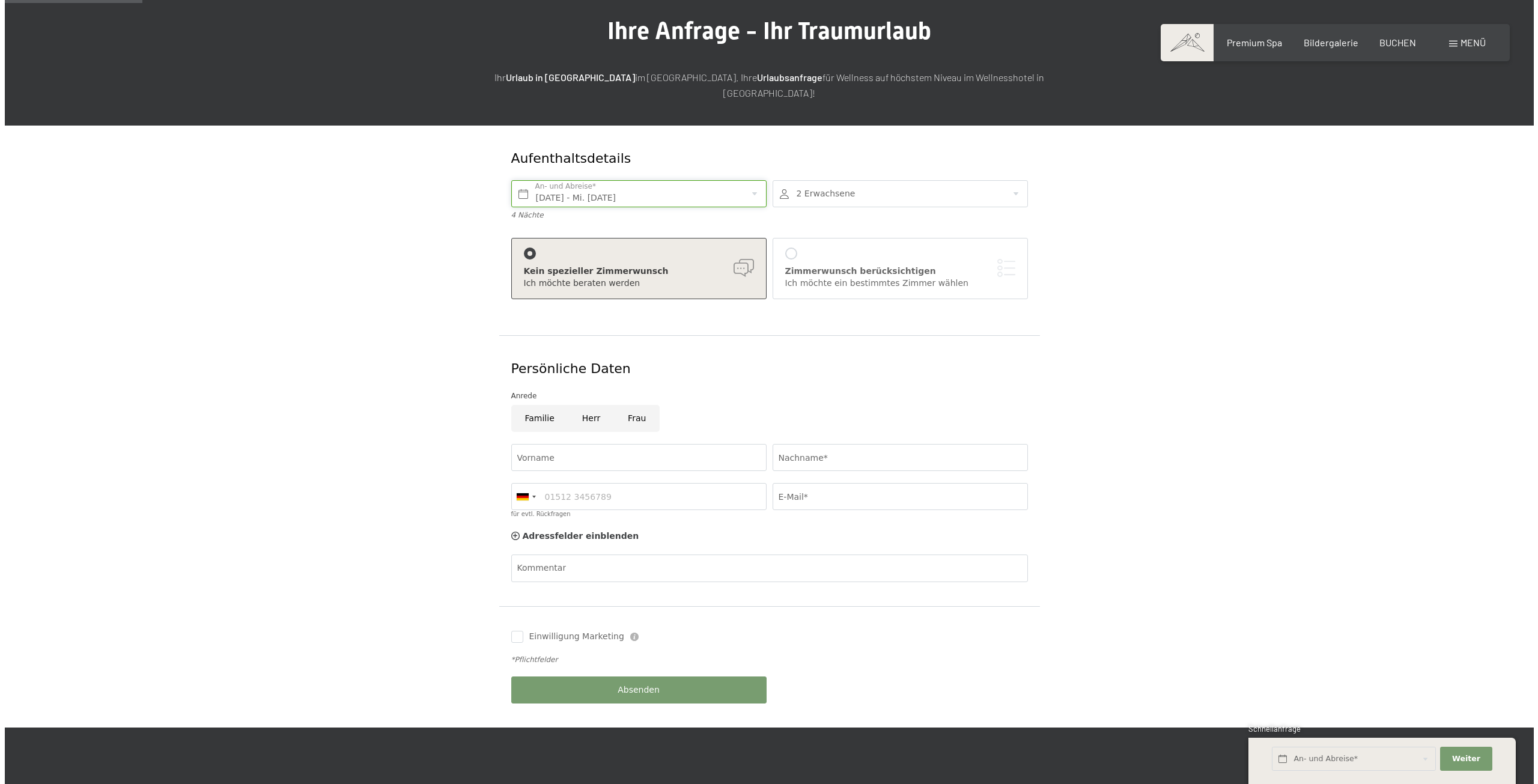
scroll to position [120, 0]
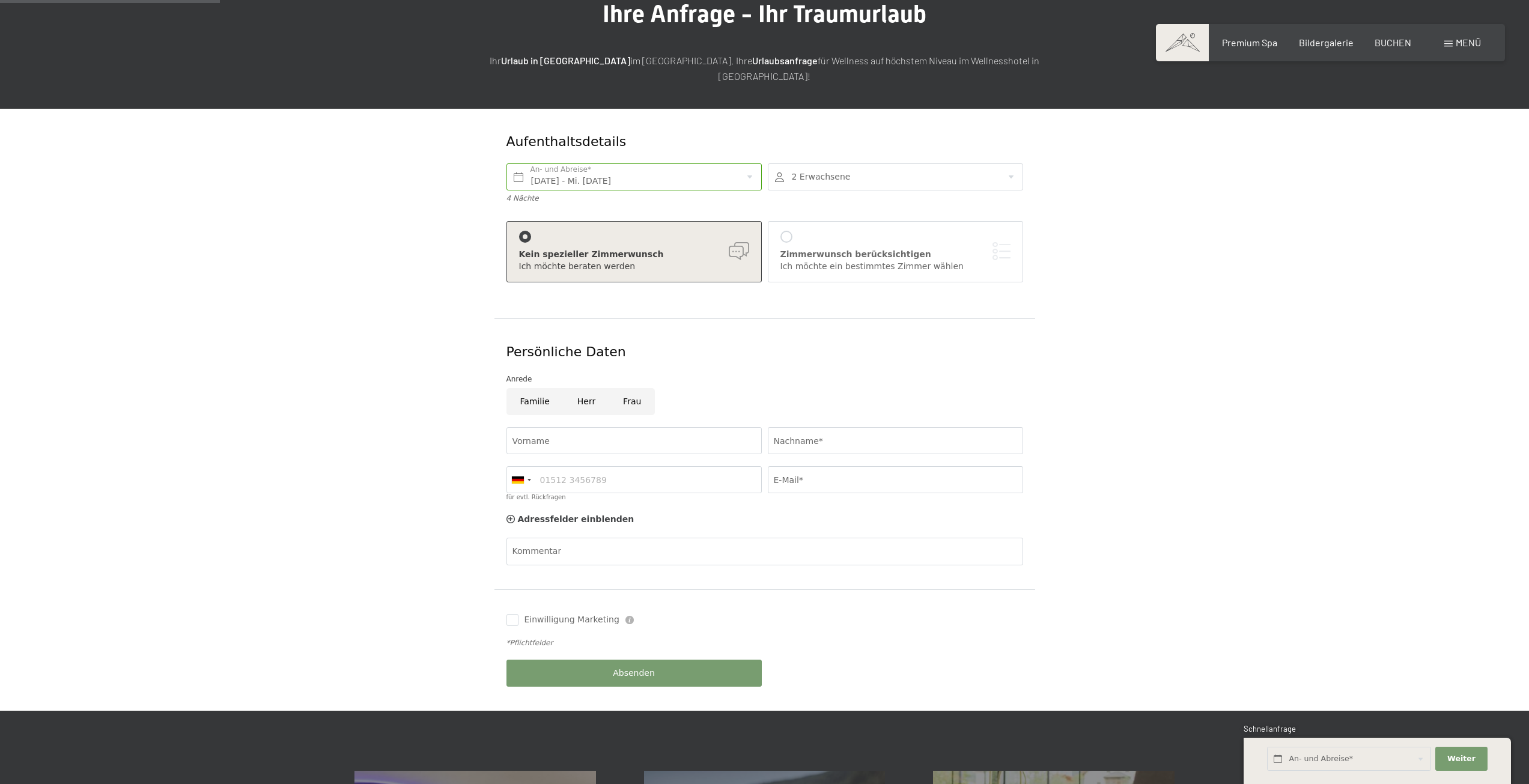
click at [830, 260] on div "Ich möchte ein bestimmtes Zimmer wählen" at bounding box center [895, 266] width 230 height 12
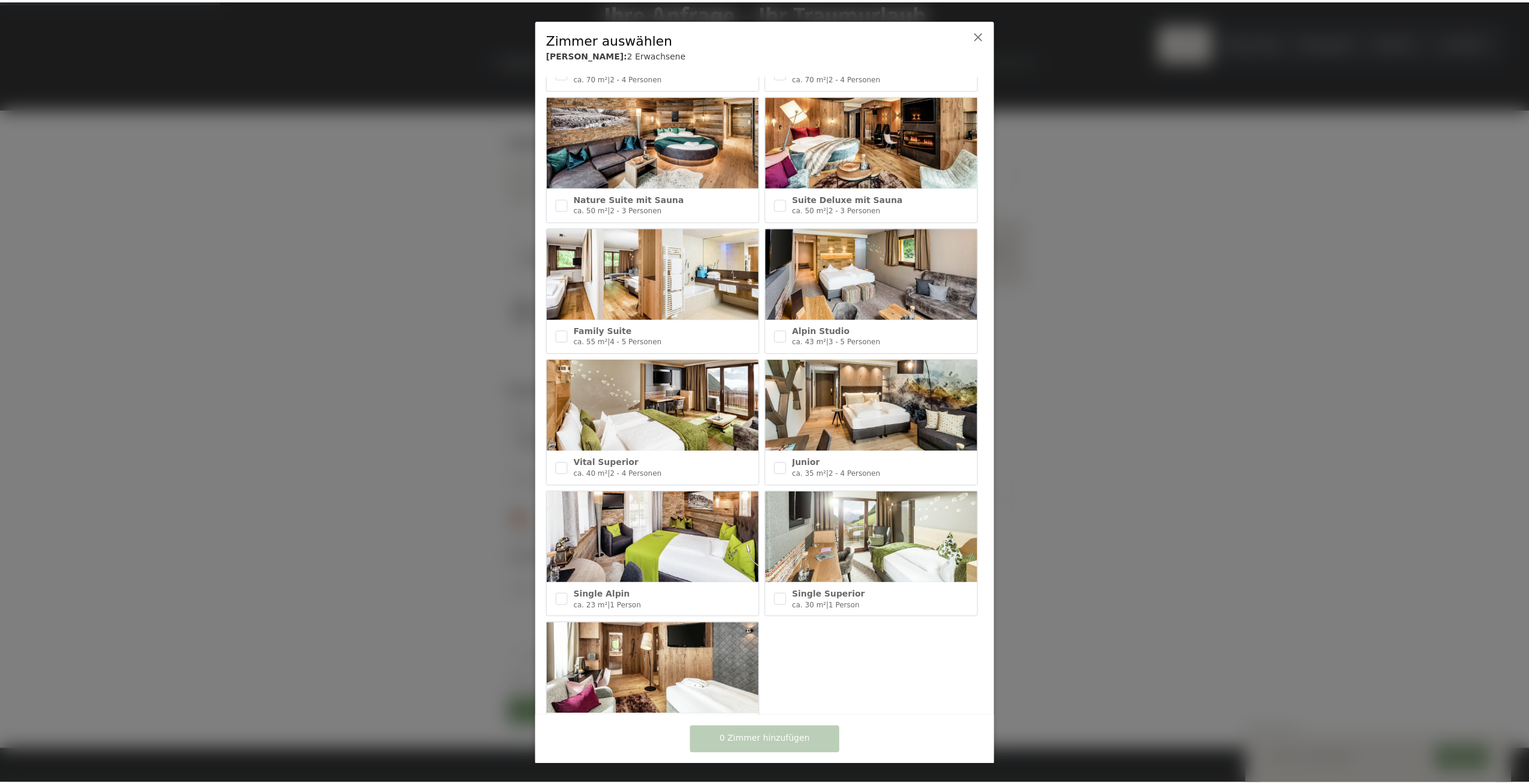
scroll to position [300, 0]
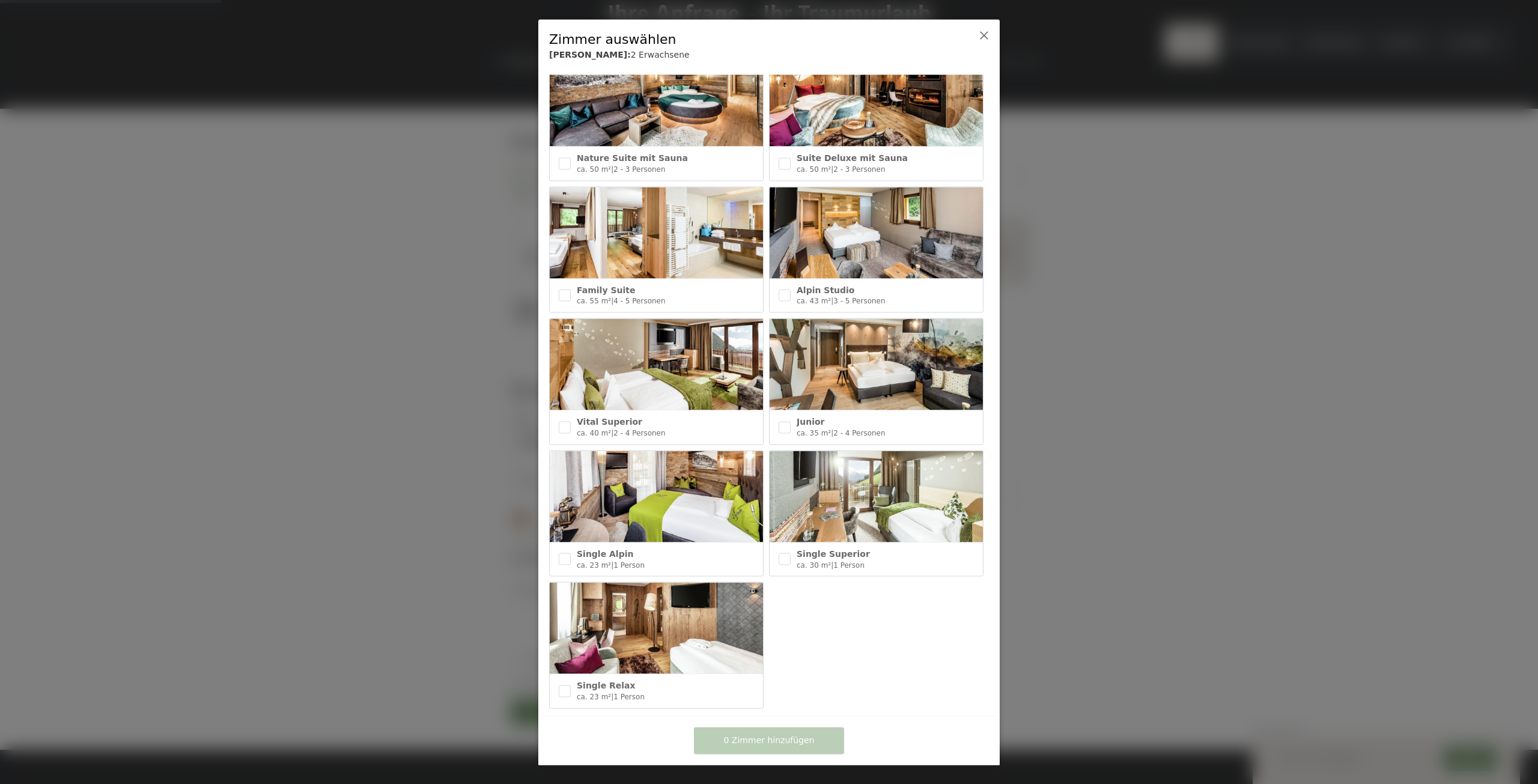
click at [872, 428] on span "2 - 4 Personen" at bounding box center [859, 432] width 52 height 8
checkbox input "true"
click at [774, 741] on span "1 Zimmer hinzufügen" at bounding box center [769, 741] width 90 height 12
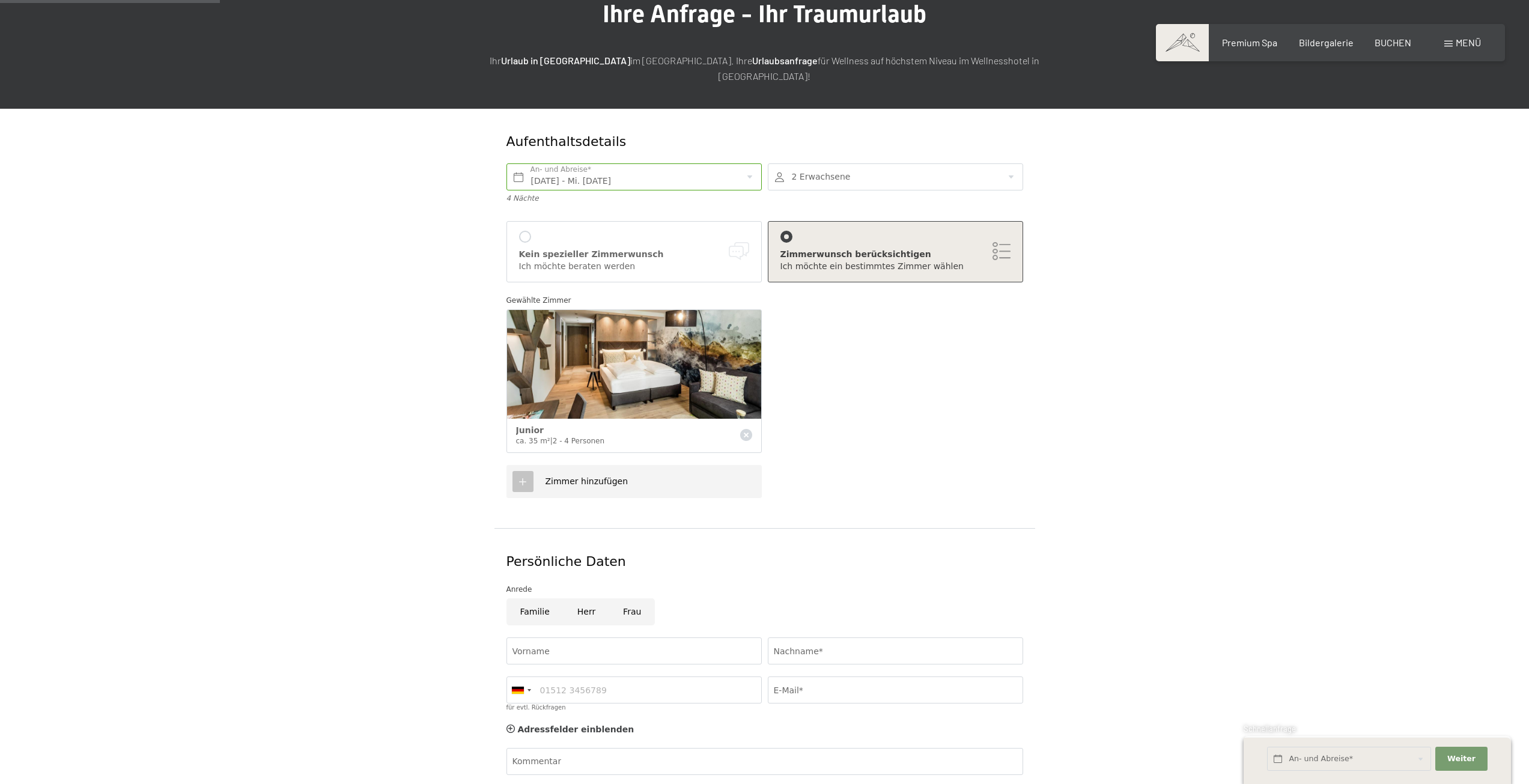
click at [827, 163] on div at bounding box center [895, 176] width 255 height 27
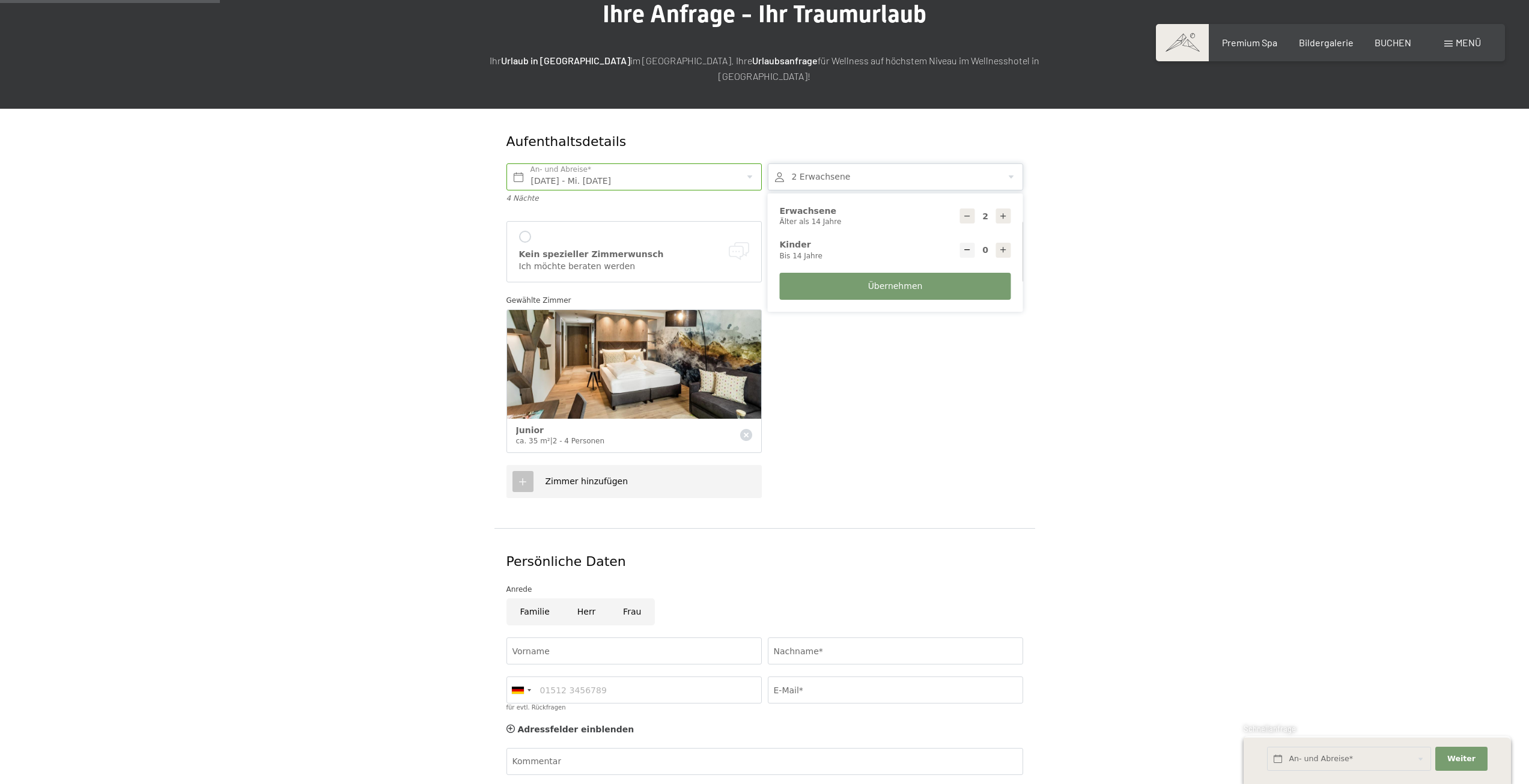
click at [1005, 212] on icon at bounding box center [1003, 216] width 8 height 8
type input "4"
click at [933, 273] on button "Übernehmen" at bounding box center [895, 286] width 231 height 27
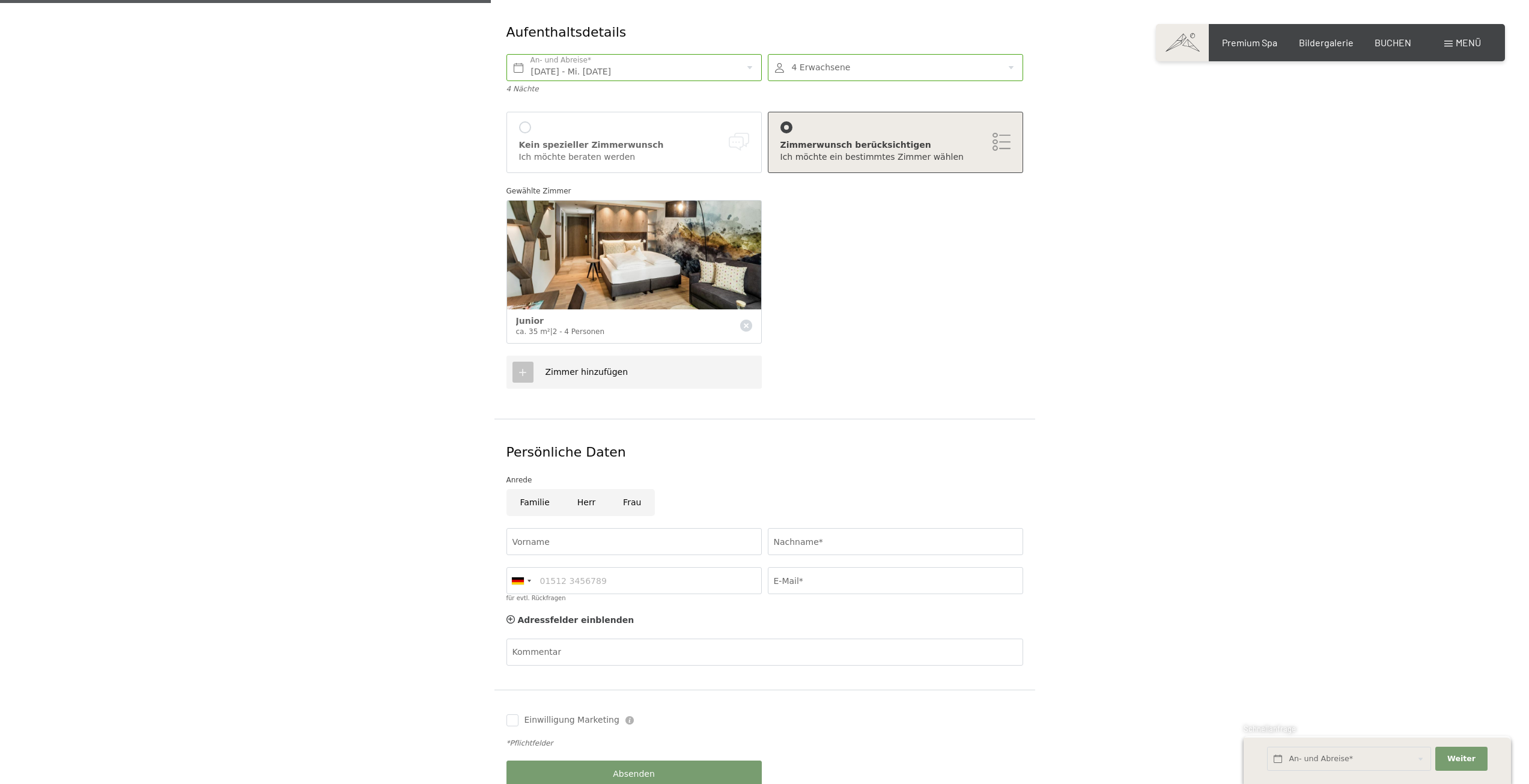
scroll to position [0, 0]
